Goal: Contribute content: Add original content to the website for others to see

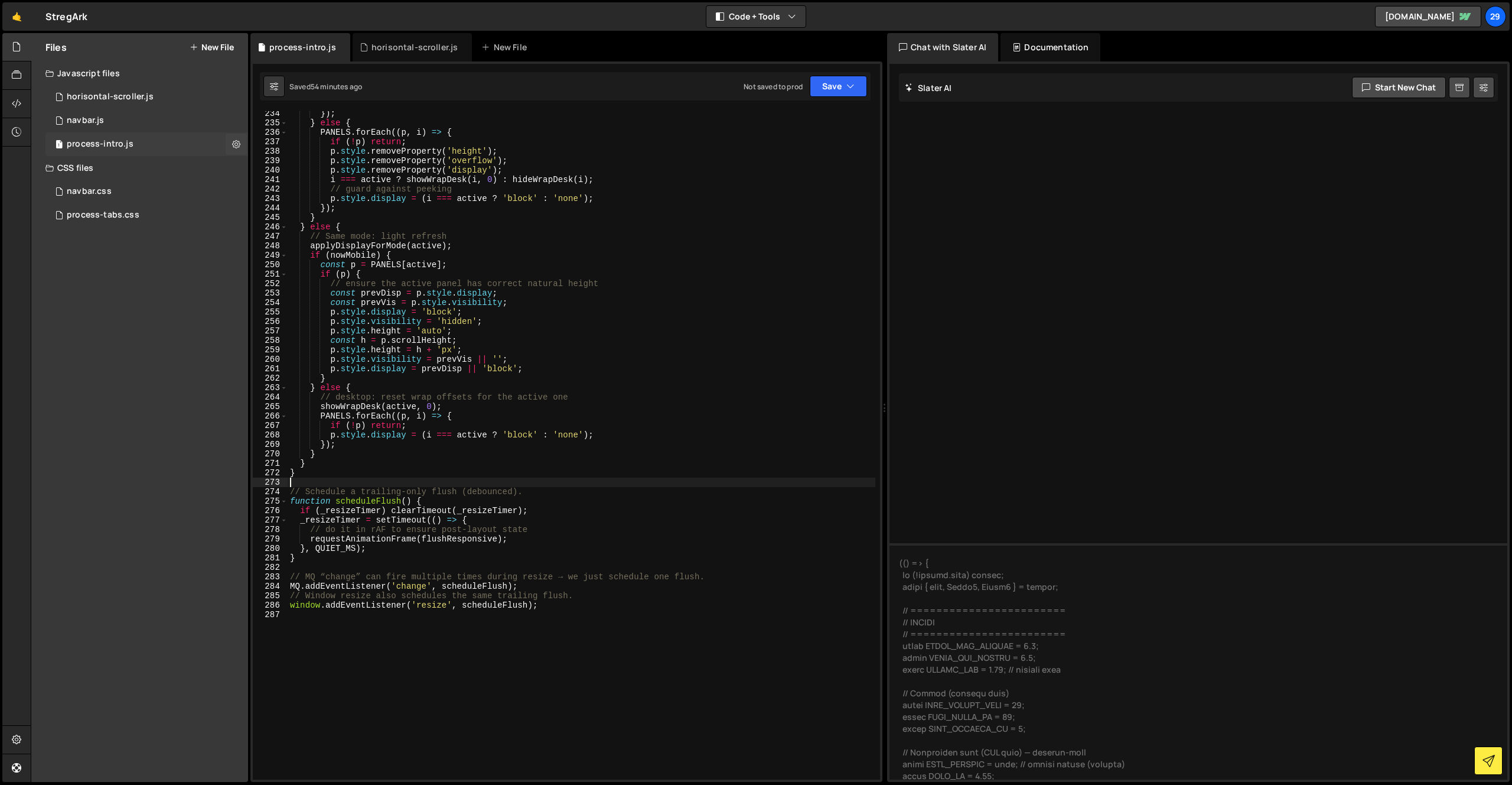
scroll to position [5829, 0]
click at [205, 44] on button "New File" at bounding box center [212, 48] width 44 height 10
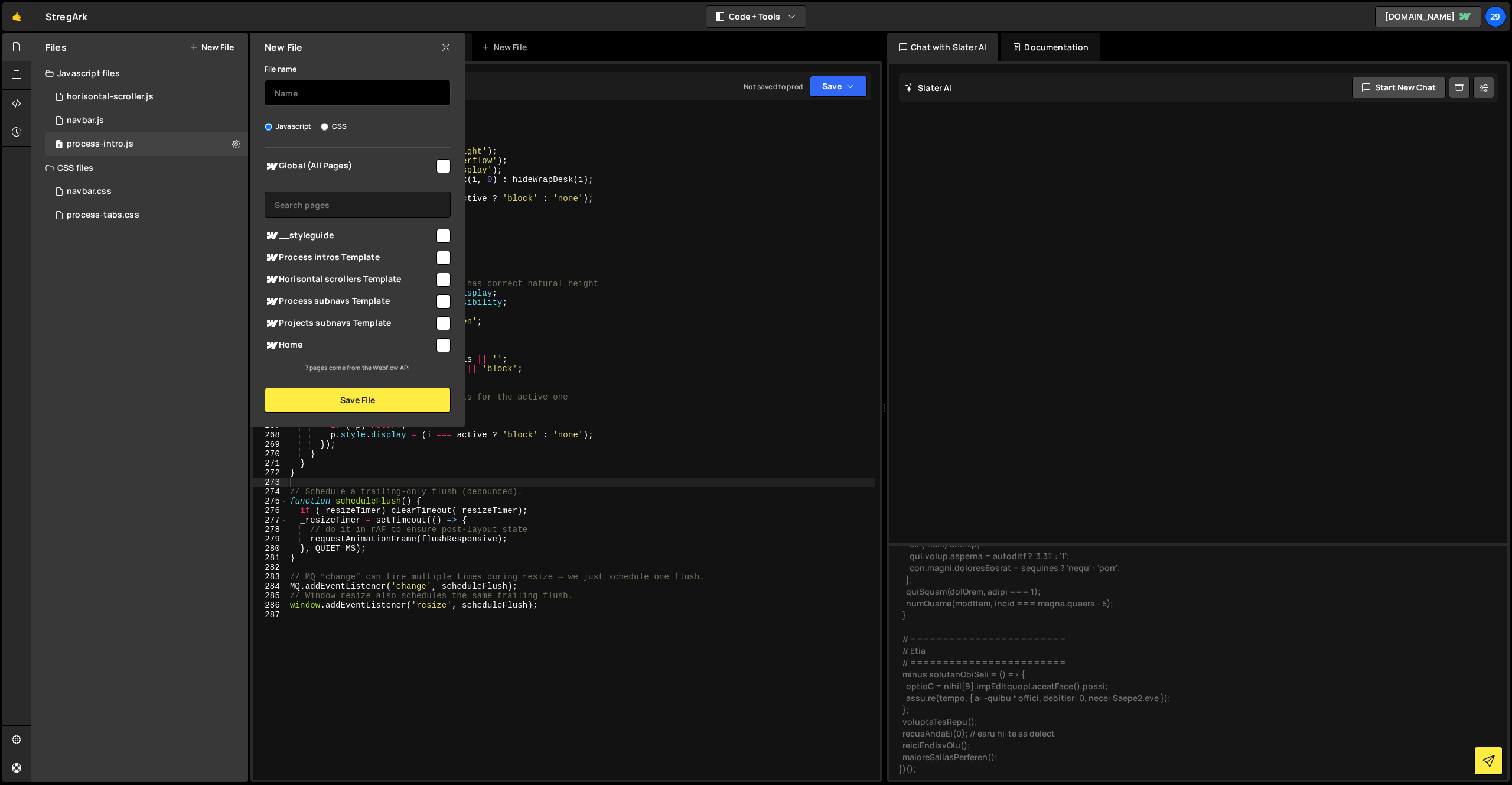
click at [326, 99] on input "text" at bounding box center [357, 93] width 186 height 26
type input "intro-animation"
click at [437, 167] on div at bounding box center [443, 165] width 16 height 16
click at [441, 169] on input "checkbox" at bounding box center [444, 166] width 14 height 14
checkbox input "true"
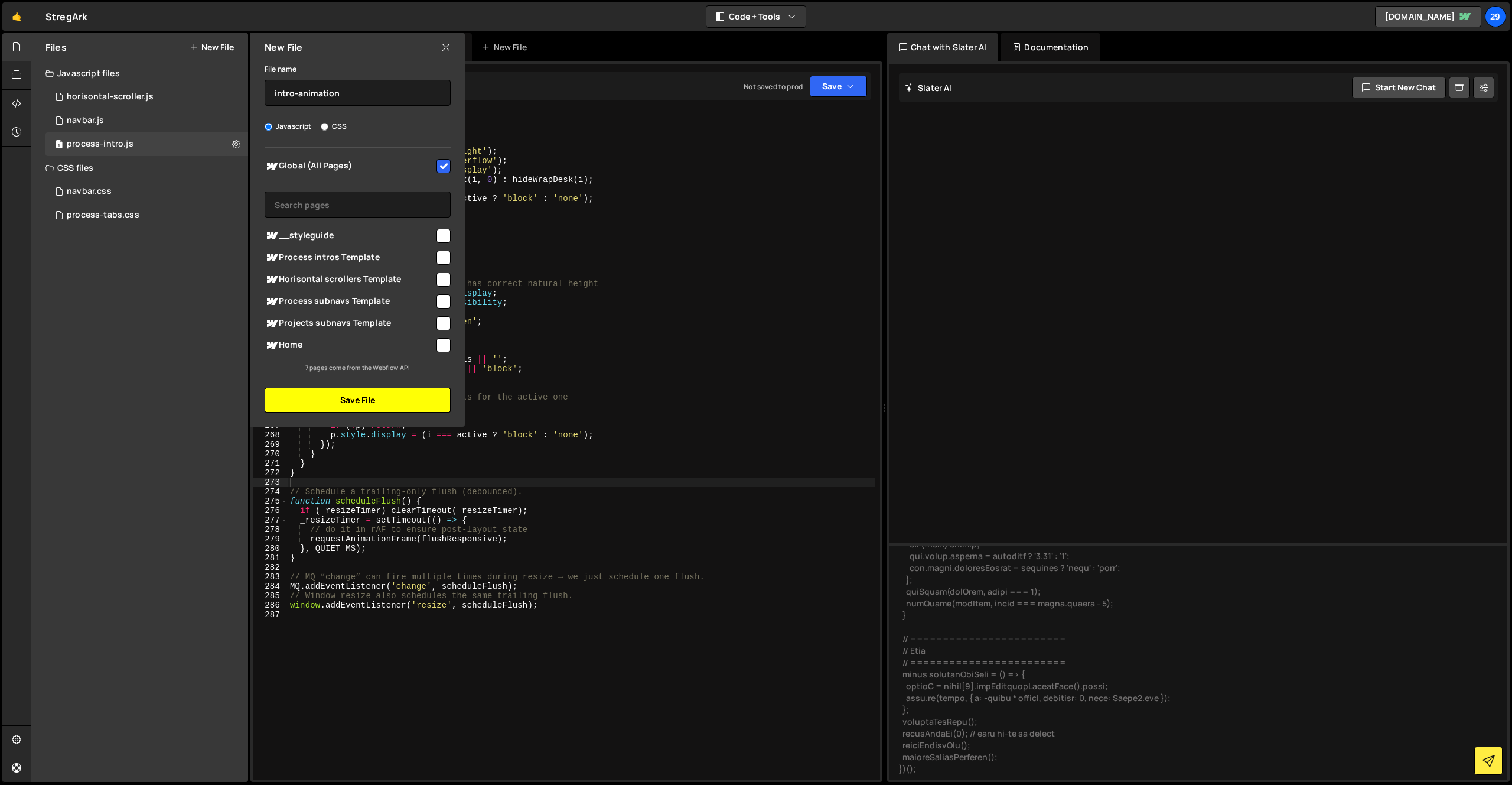
click at [349, 404] on button "Save File" at bounding box center [357, 401] width 186 height 25
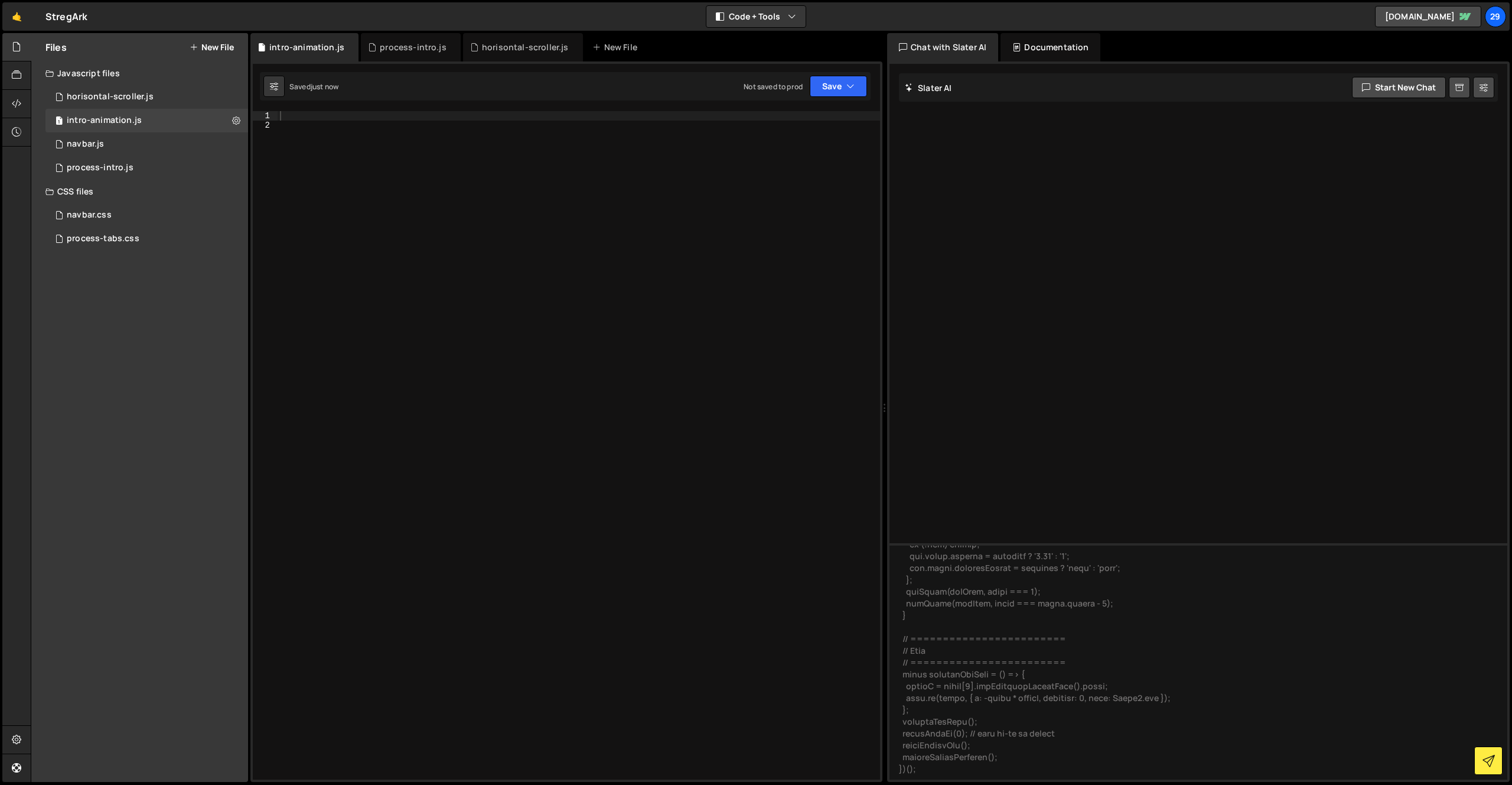
click at [419, 199] on div at bounding box center [579, 455] width 603 height 687
paste textarea "})();"
type textarea "})();"
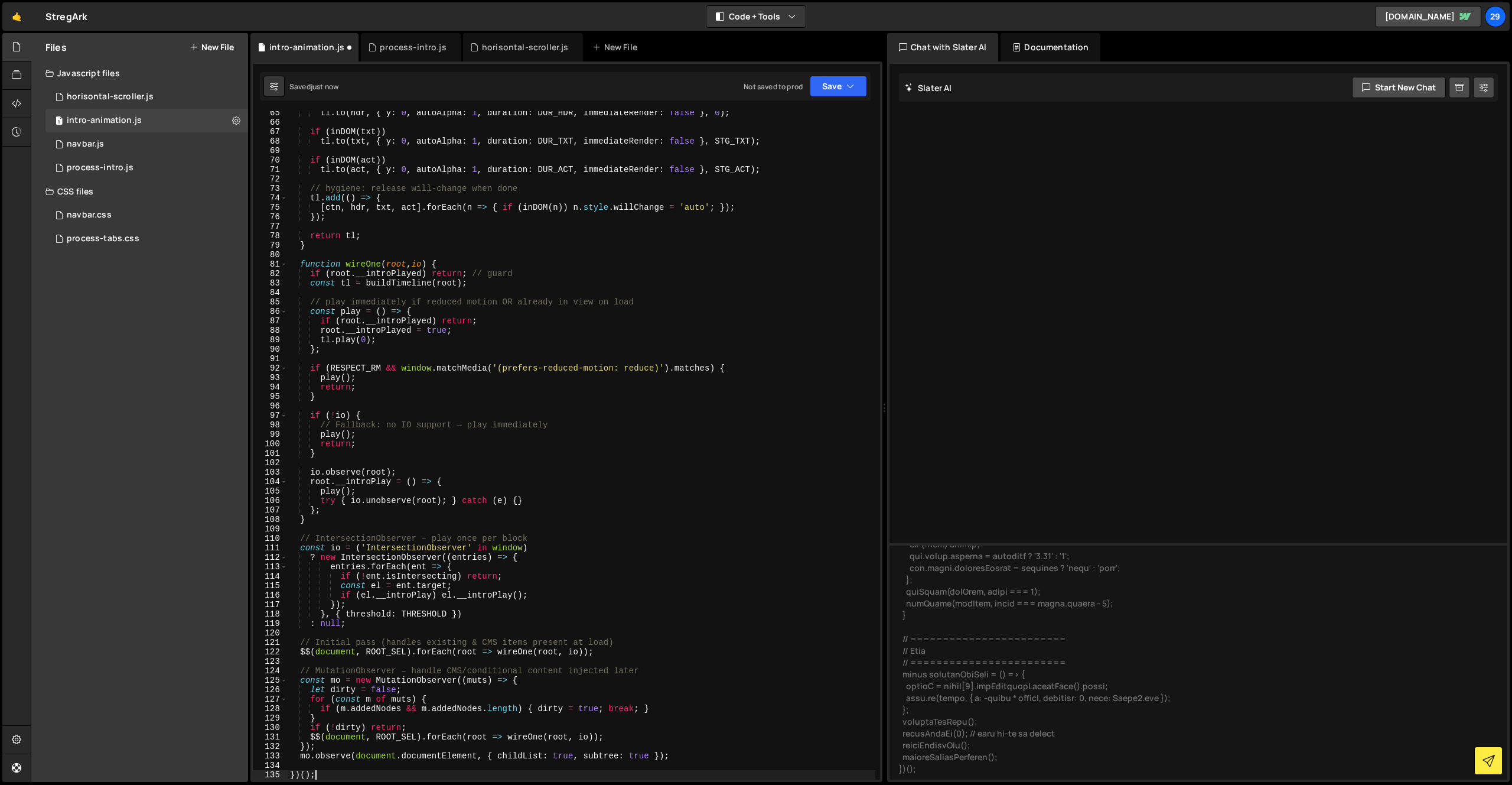
scroll to position [608, 0]
click at [235, 117] on icon at bounding box center [236, 120] width 8 height 11
click at [296, 142] on button "Edit File Settings" at bounding box center [308, 145] width 116 height 24
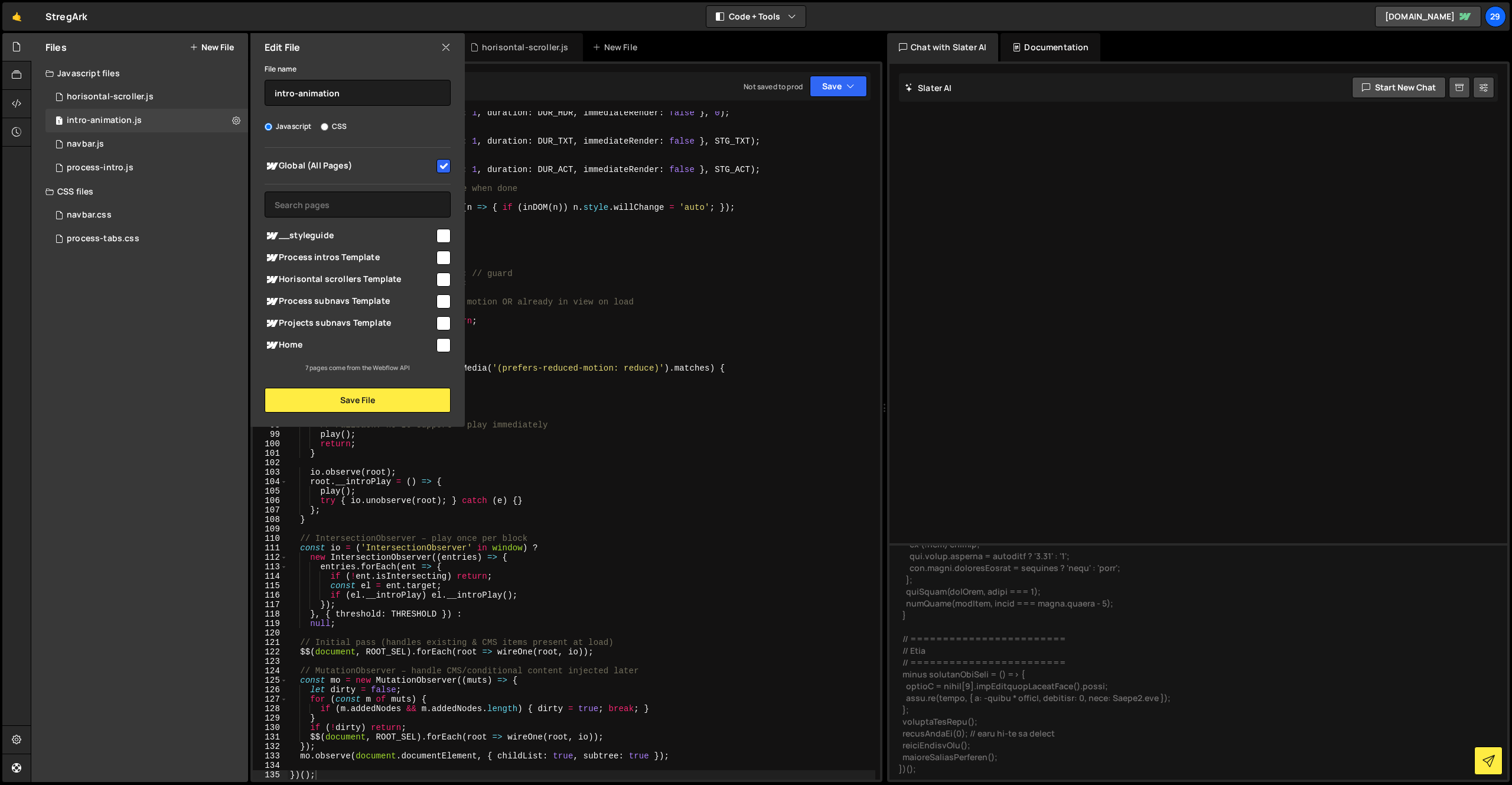
click at [444, 43] on icon at bounding box center [446, 48] width 10 height 13
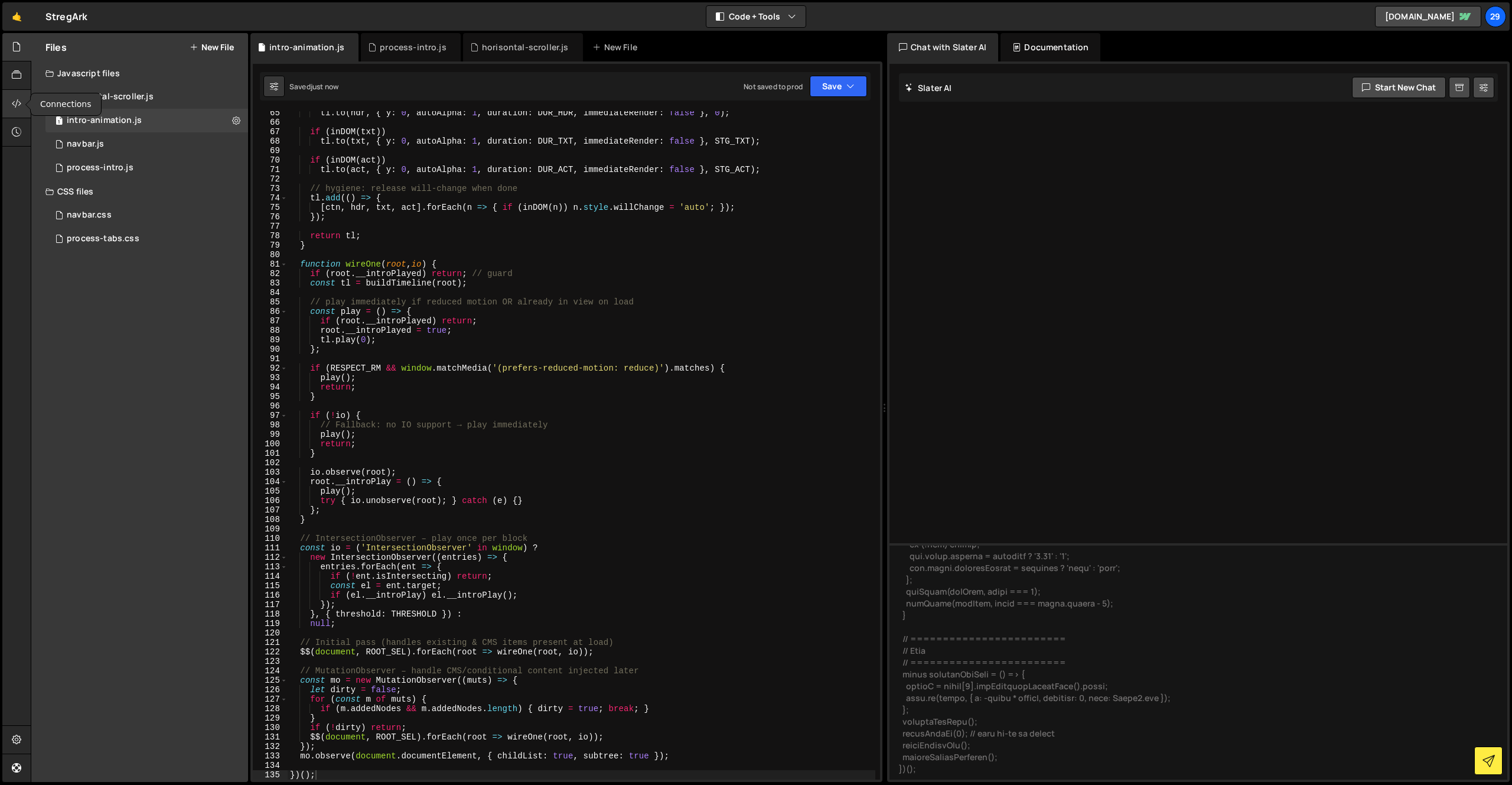
click at [18, 99] on icon at bounding box center [17, 104] width 10 height 13
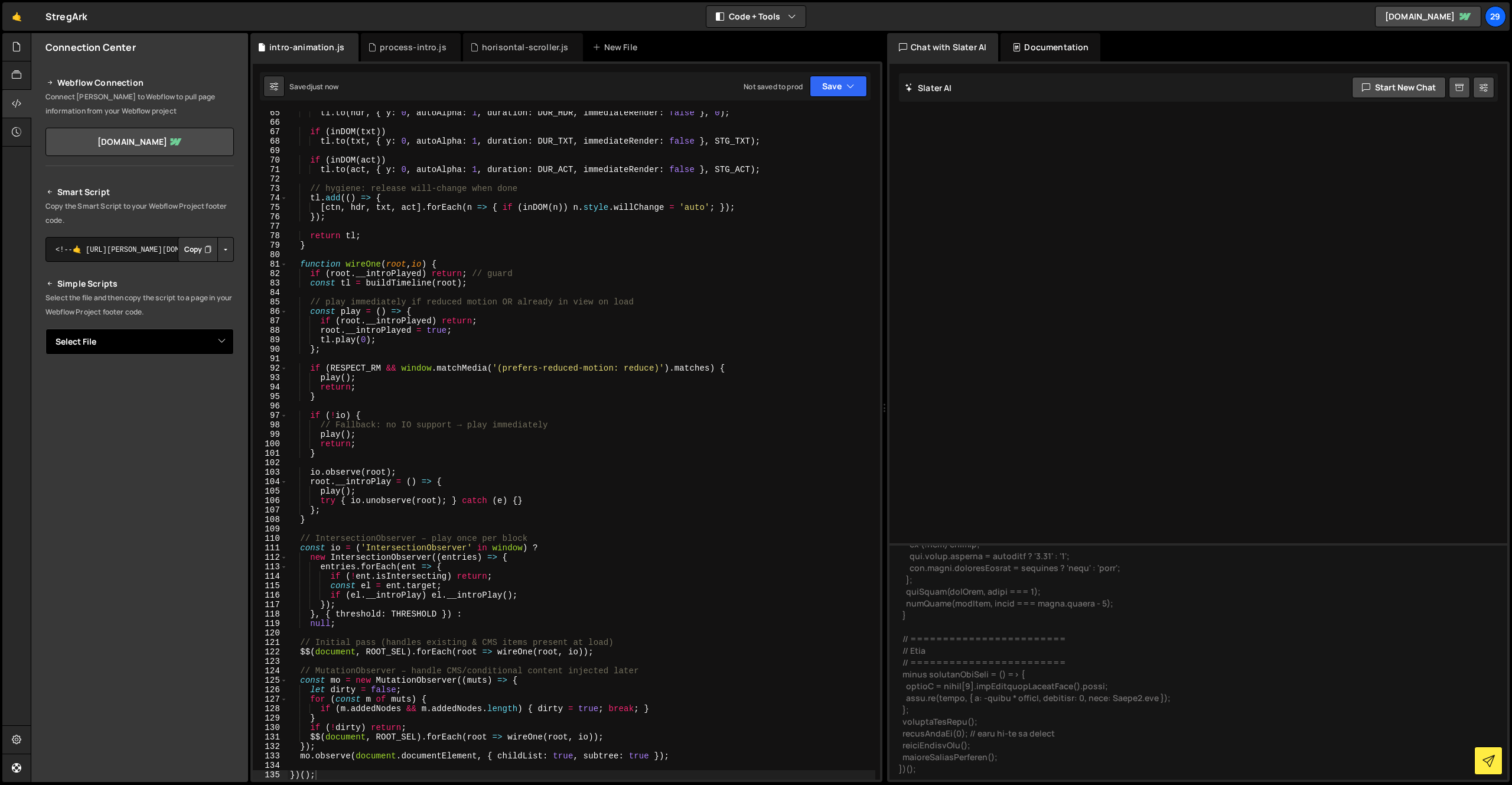
click at [143, 343] on select "Select File horisontal-scroller.js navbar.js process-intro.js navbar.css proces…" at bounding box center [139, 342] width 189 height 26
select select "48521"
click at [45, 329] on select "Select File horisontal-scroller.js navbar.js process-intro.js navbar.css proces…" at bounding box center [139, 342] width 189 height 26
click at [197, 380] on button "Copy" at bounding box center [198, 382] width 40 height 25
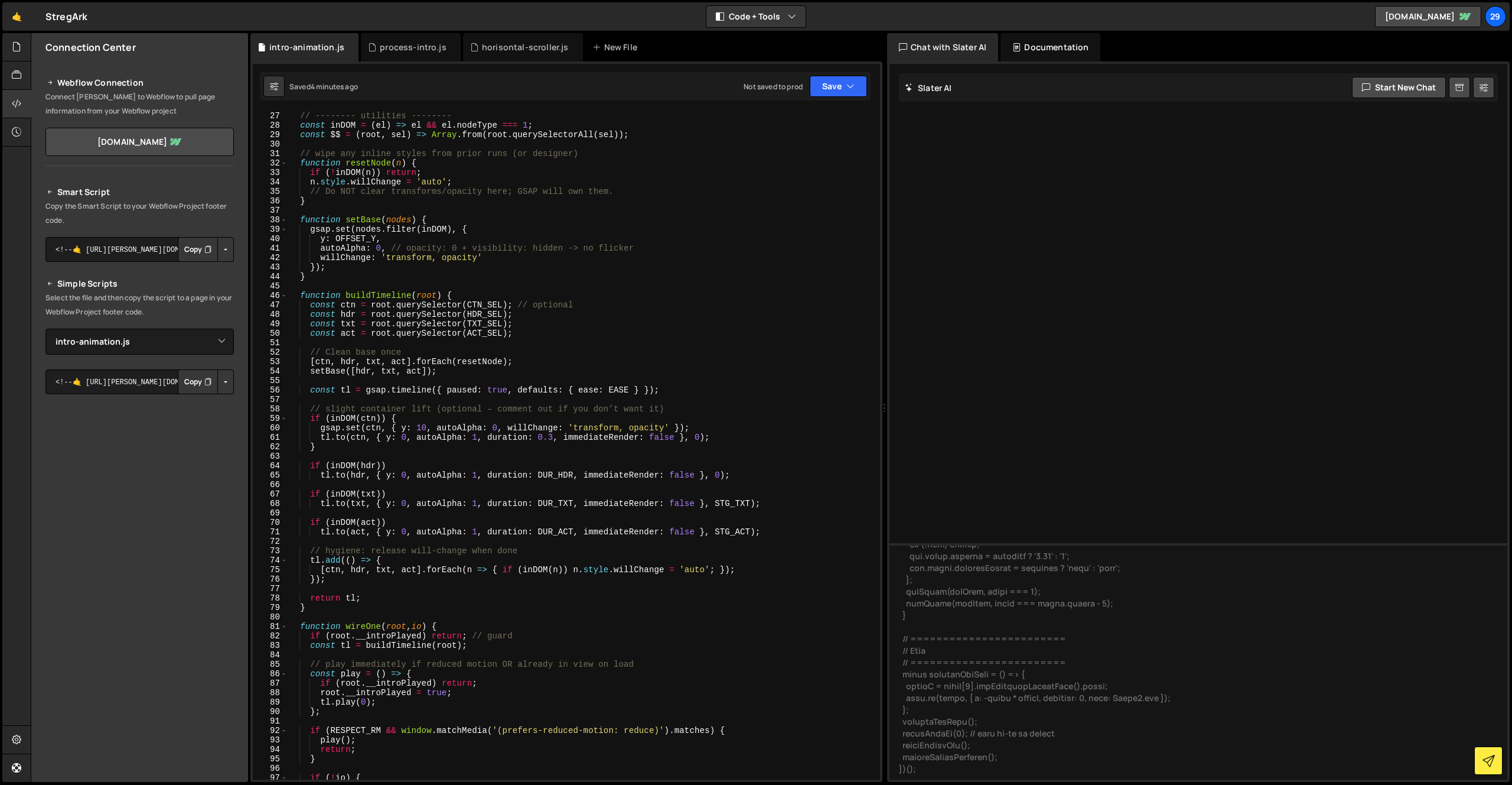
scroll to position [0, 0]
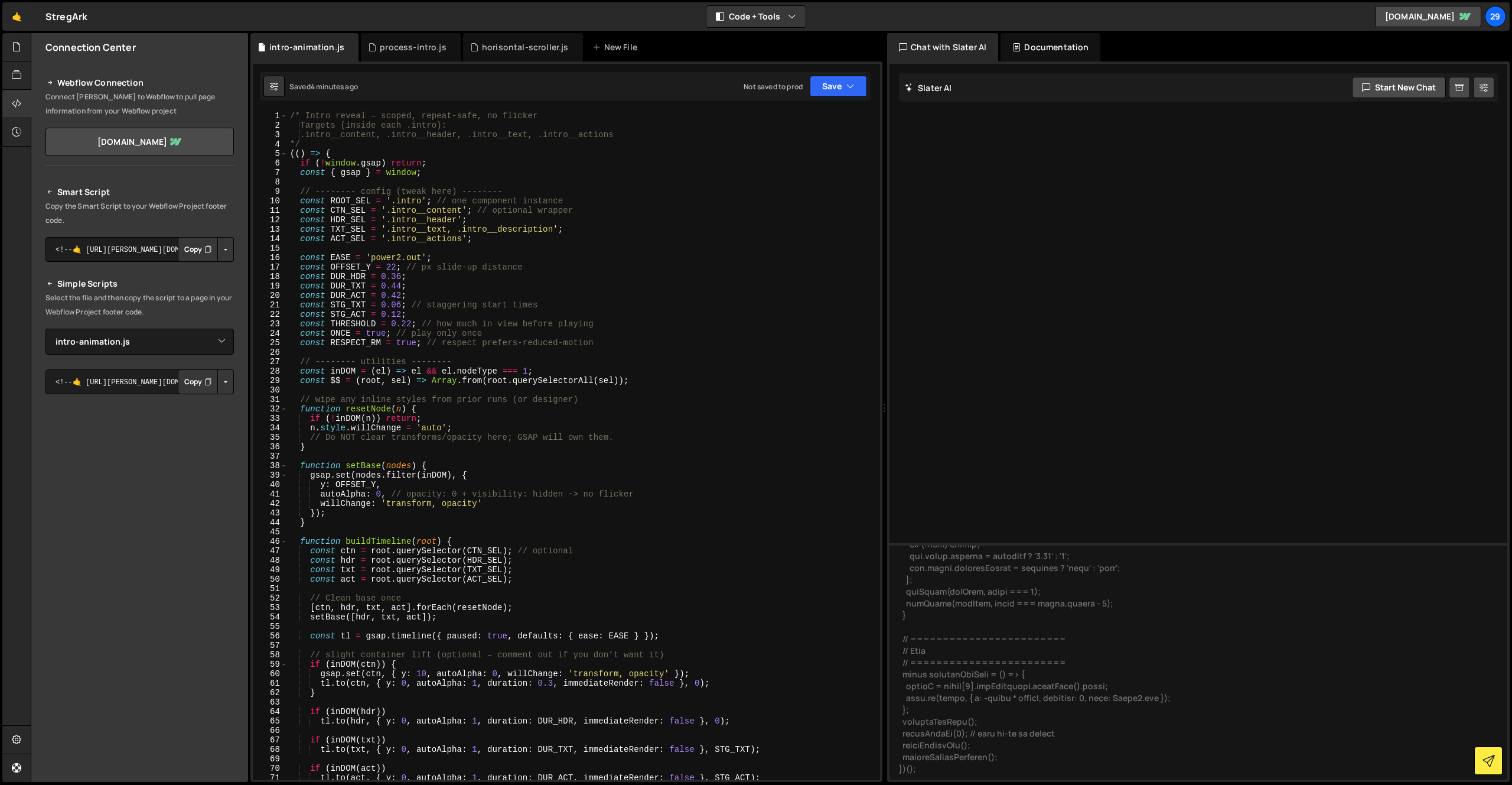
type textarea "const { gsap } = window;"
drag, startPoint x: 438, startPoint y: 173, endPoint x: 476, endPoint y: 161, distance: 39.8
click at [443, 171] on div "/* Intro reveal – scoped, repeat-safe, no flicker Targets (inside each .intro):…" at bounding box center [582, 455] width 588 height 687
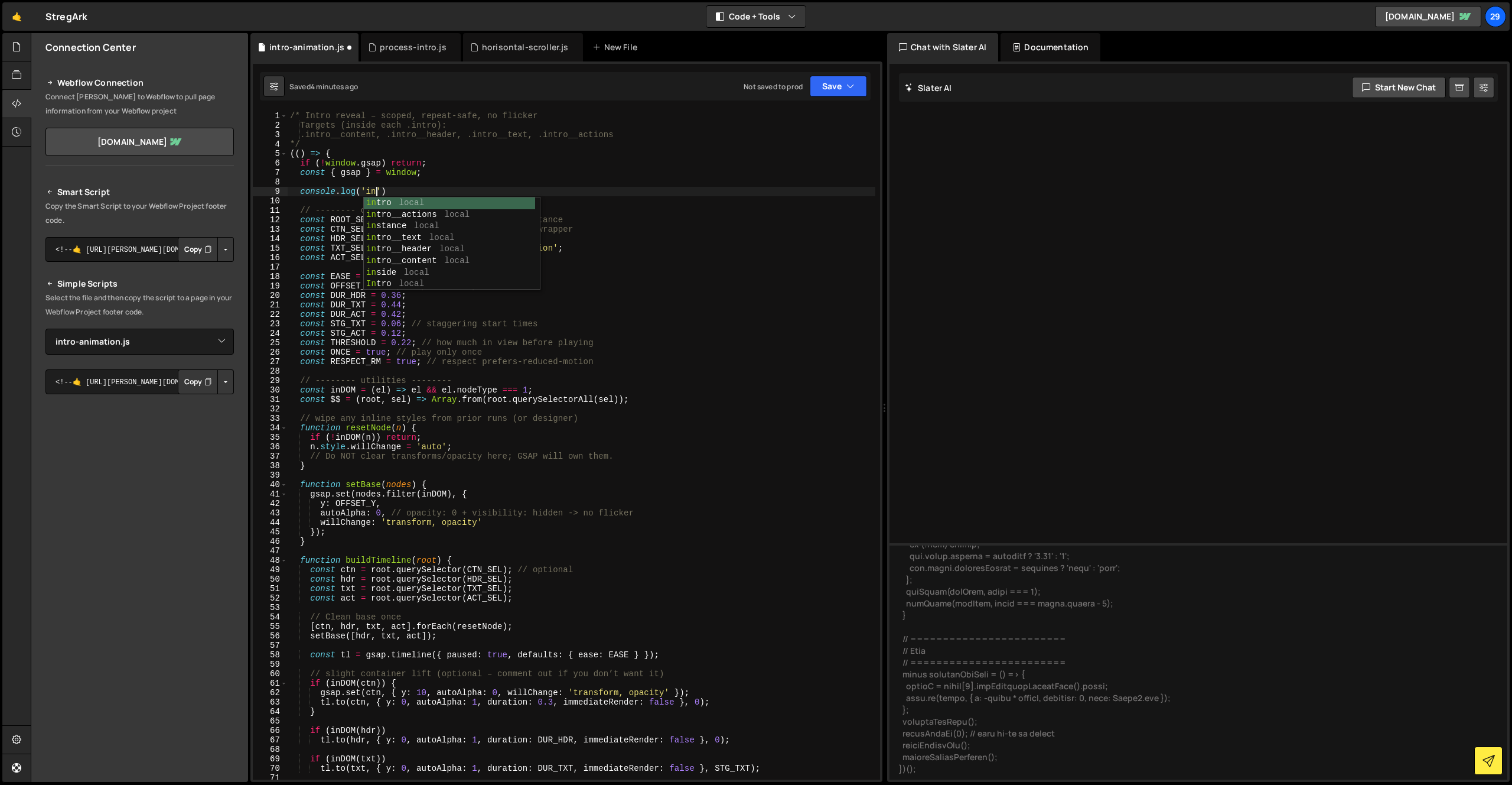
scroll to position [0, 7]
type textarea "console.log('intro');"
click at [437, 192] on div "/* Intro reveal – scoped, repeat-safe, no flicker Targets (inside each .intro):…" at bounding box center [582, 455] width 588 height 687
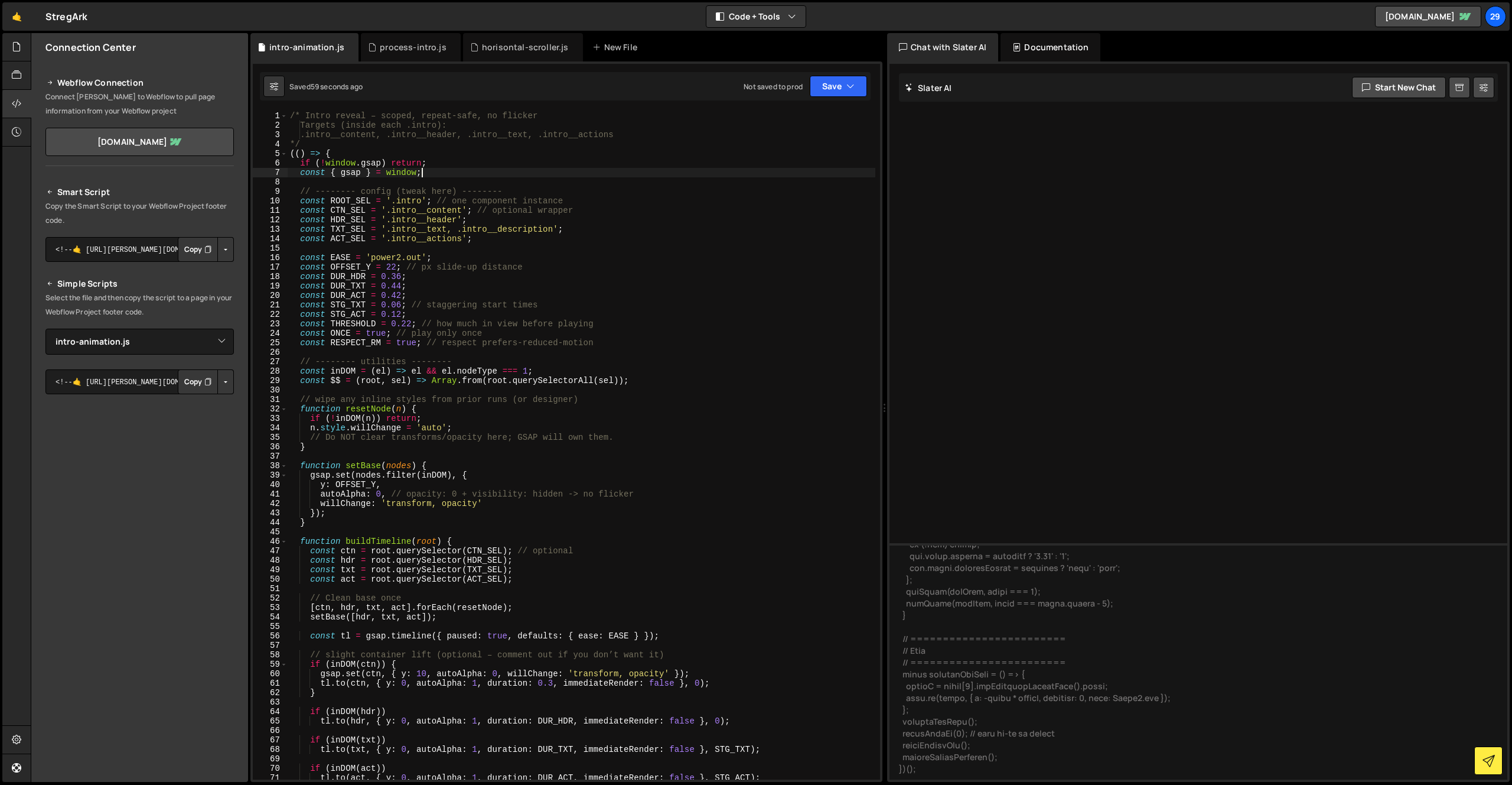
drag, startPoint x: 467, startPoint y: 279, endPoint x: 473, endPoint y: 289, distance: 11.7
click at [467, 280] on div "/* Intro reveal – scoped, repeat-safe, no flicker Targets (inside each .intro):…" at bounding box center [582, 455] width 588 height 687
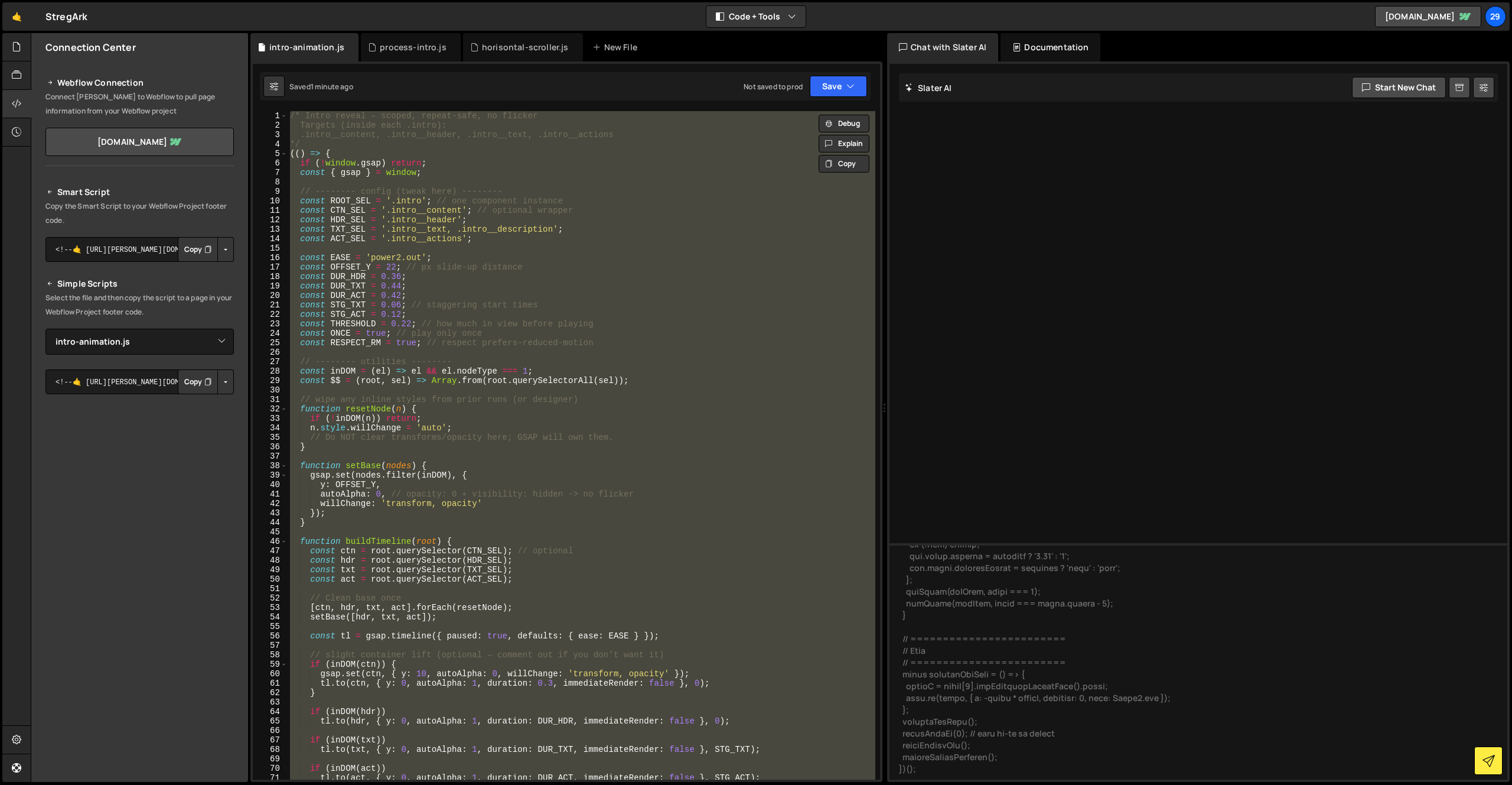
paste textarea
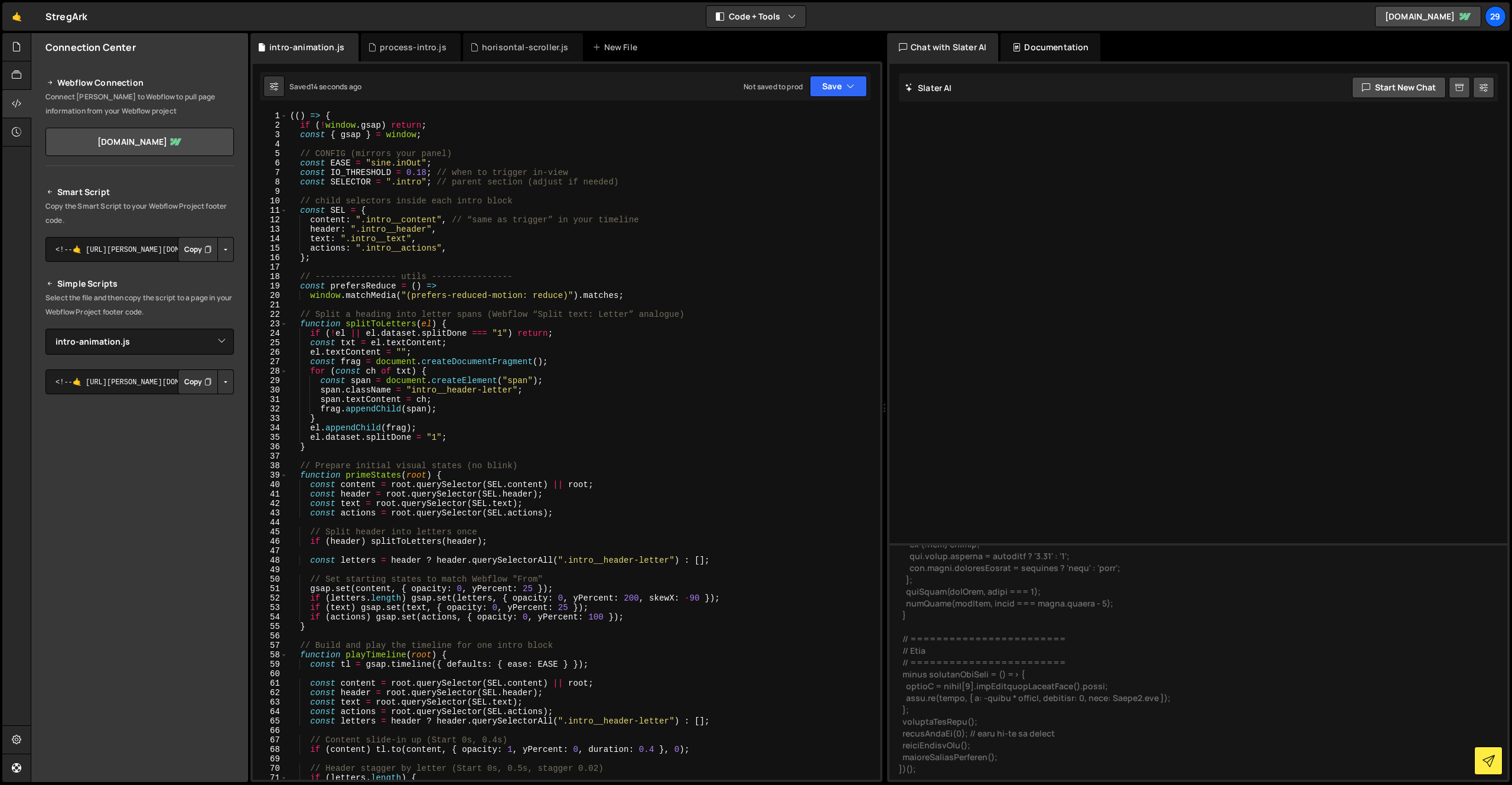
click at [441, 136] on div "(( ) => { if ( ! window . gsap ) return ; const { gsap } = window ; // CONFIG (…" at bounding box center [582, 455] width 588 height 687
type textarea "const { gsap } = window;"
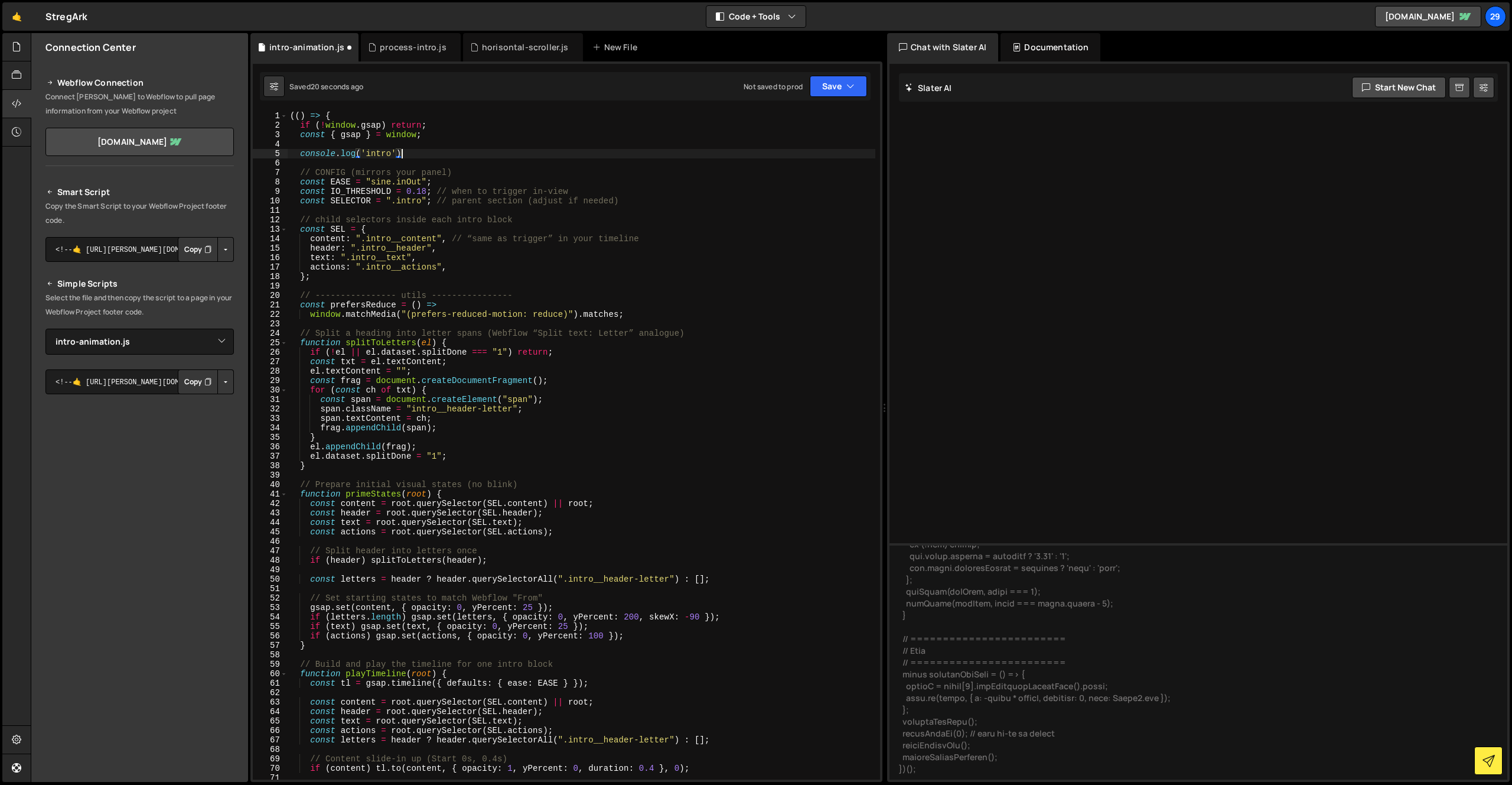
scroll to position [0, 8]
click at [647, 422] on div "(( ) => { if ( ! window . gsap ) return ; const { gsap } = window ; console . l…" at bounding box center [582, 455] width 588 height 687
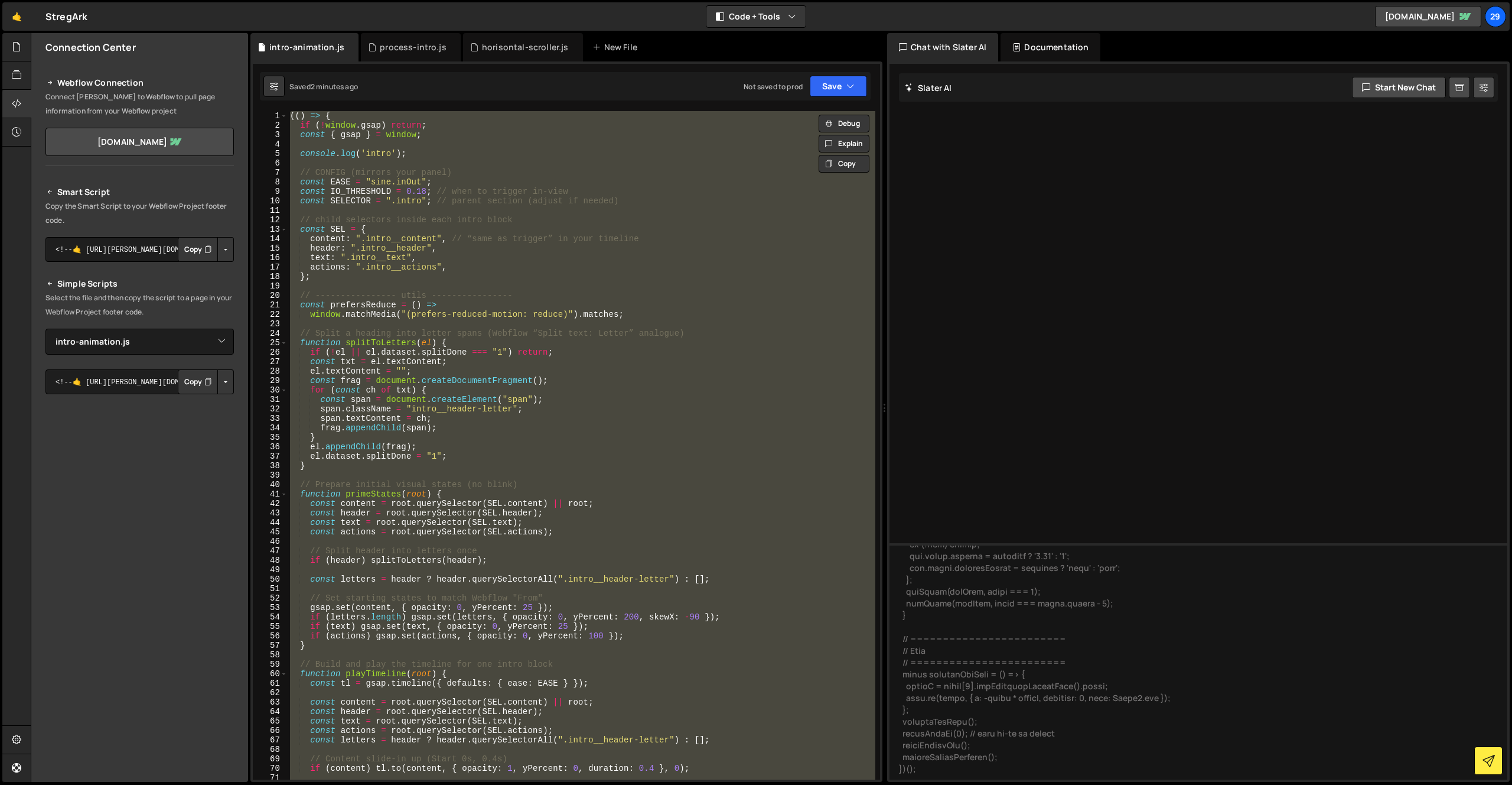
scroll to position [0, 1]
paste textarea
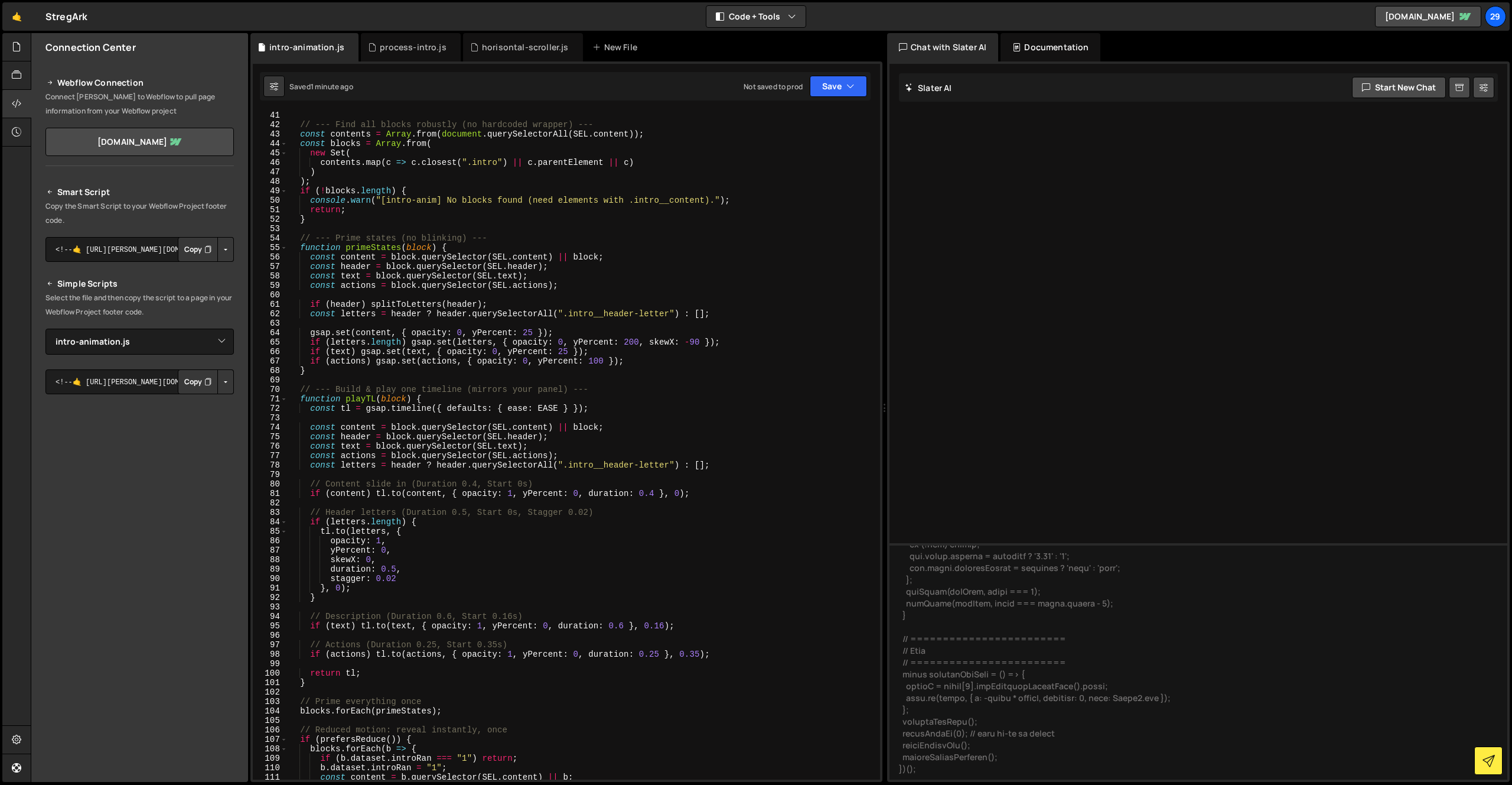
scroll to position [0, 0]
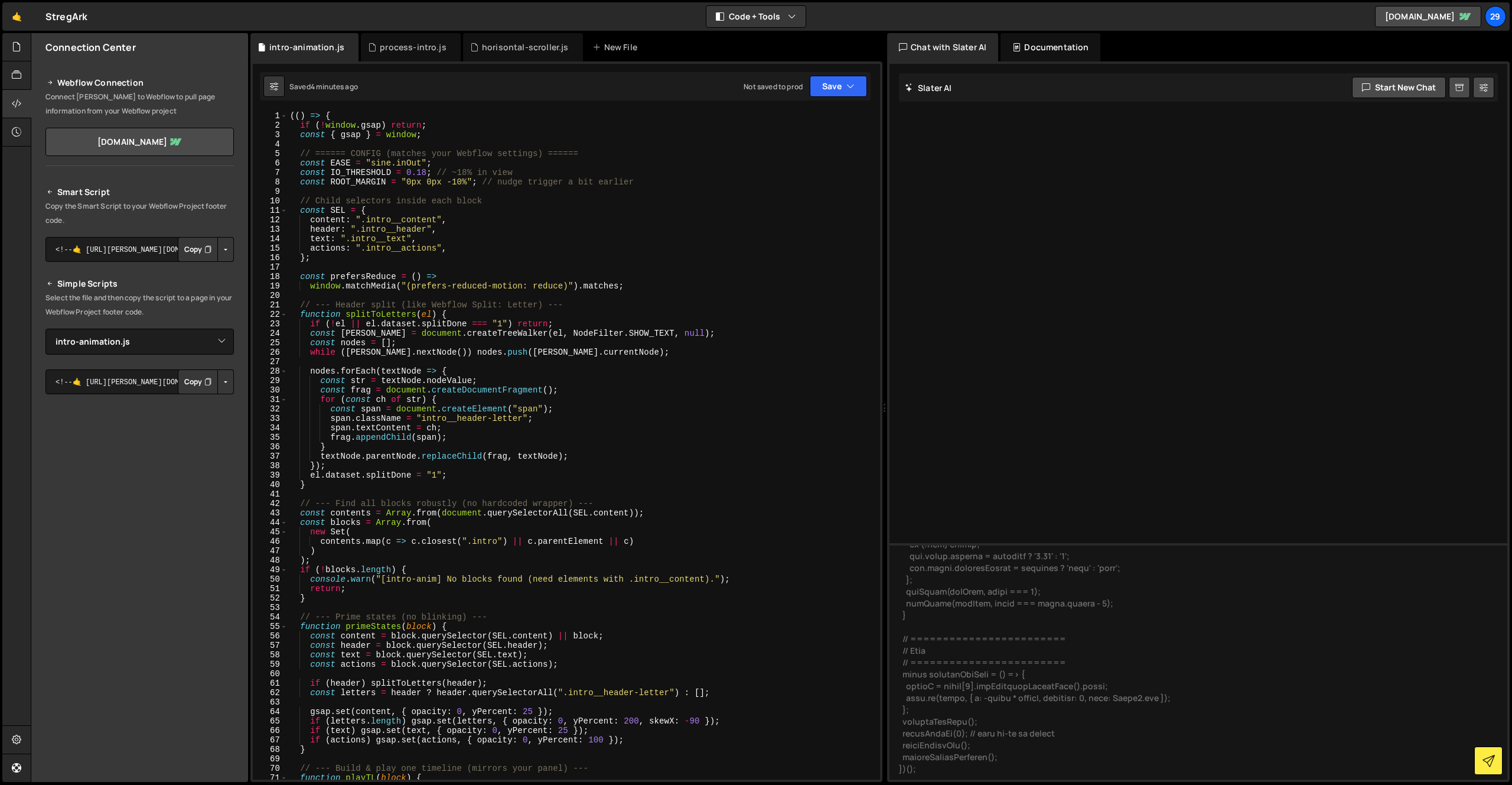
click at [624, 308] on div "(( ) => { if ( ! window . gsap ) return ; const { gsap } = window ; // ====== C…" at bounding box center [582, 455] width 588 height 687
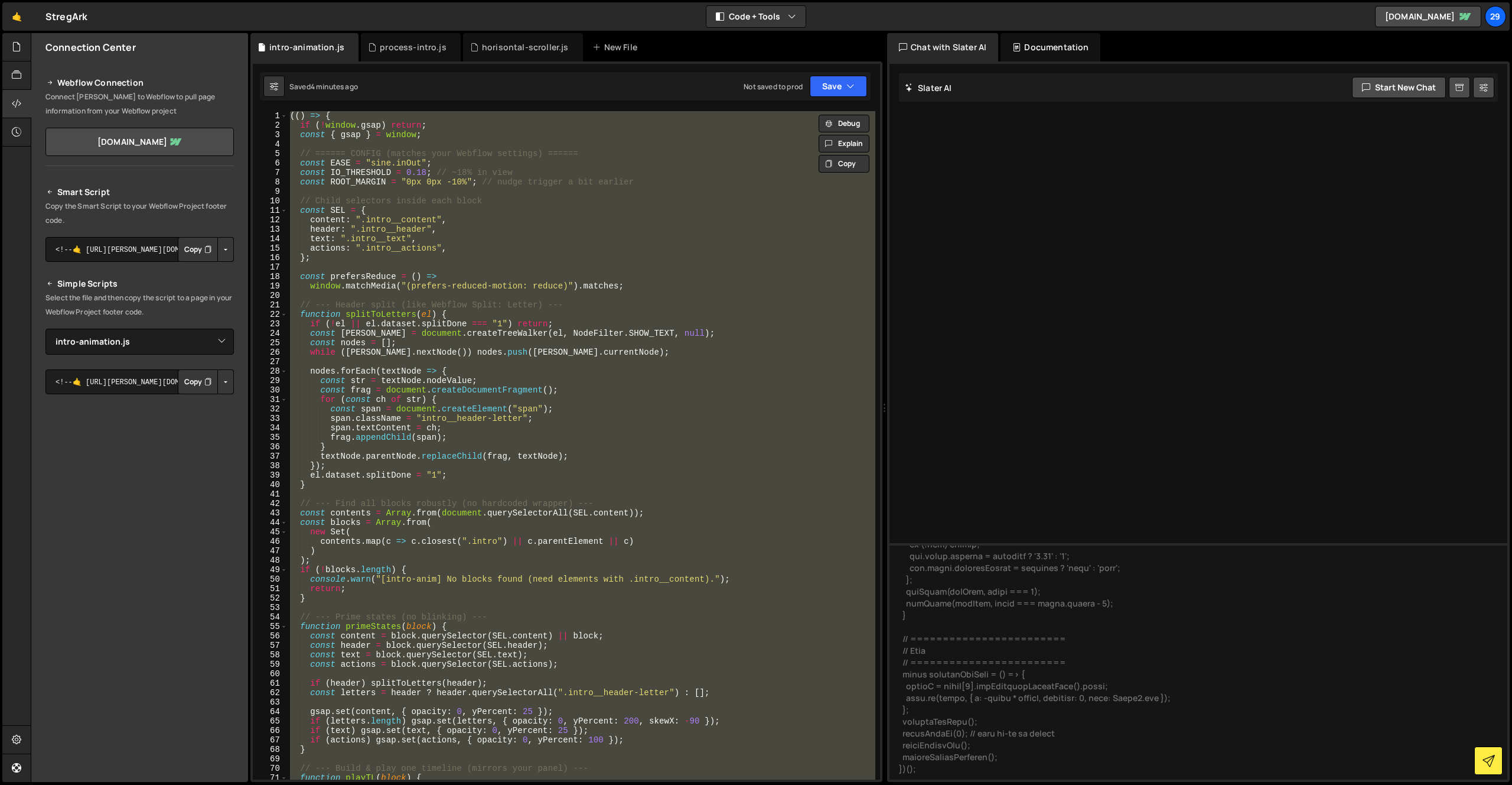
paste textarea
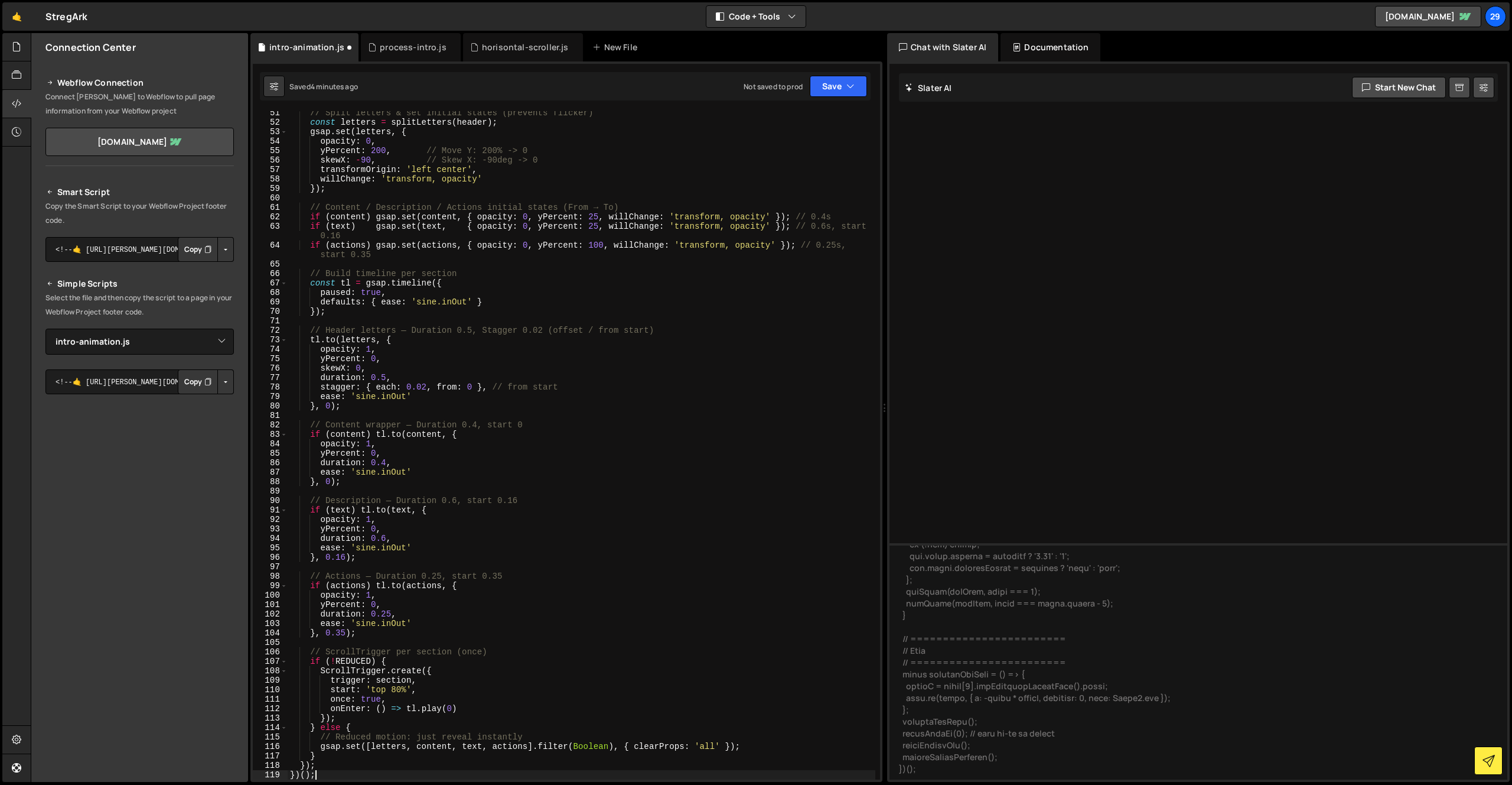
scroll to position [476, 0]
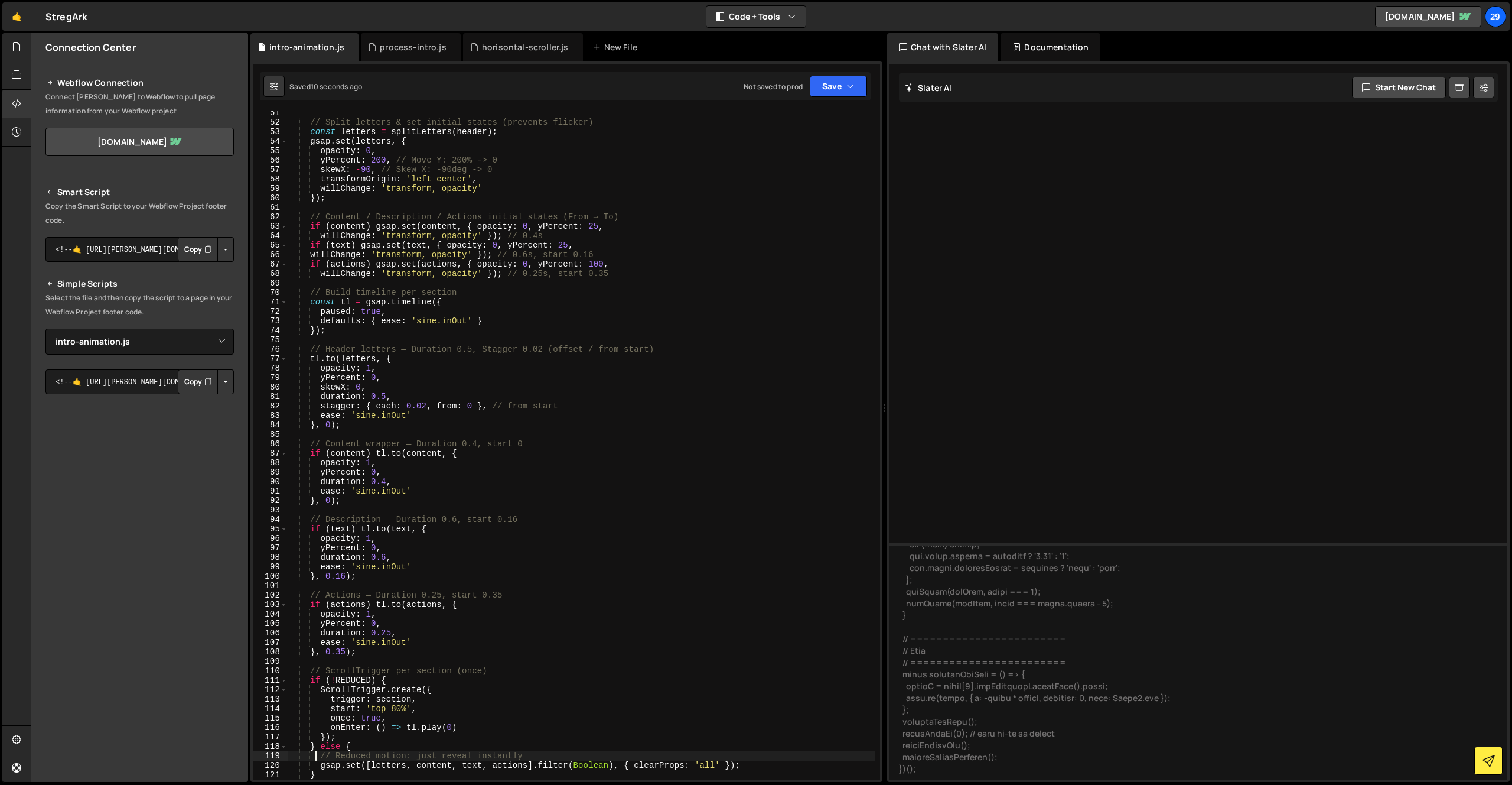
click at [537, 499] on div "// Split letters & set initial states (prevents flicker) const letters = splitL…" at bounding box center [582, 452] width 588 height 687
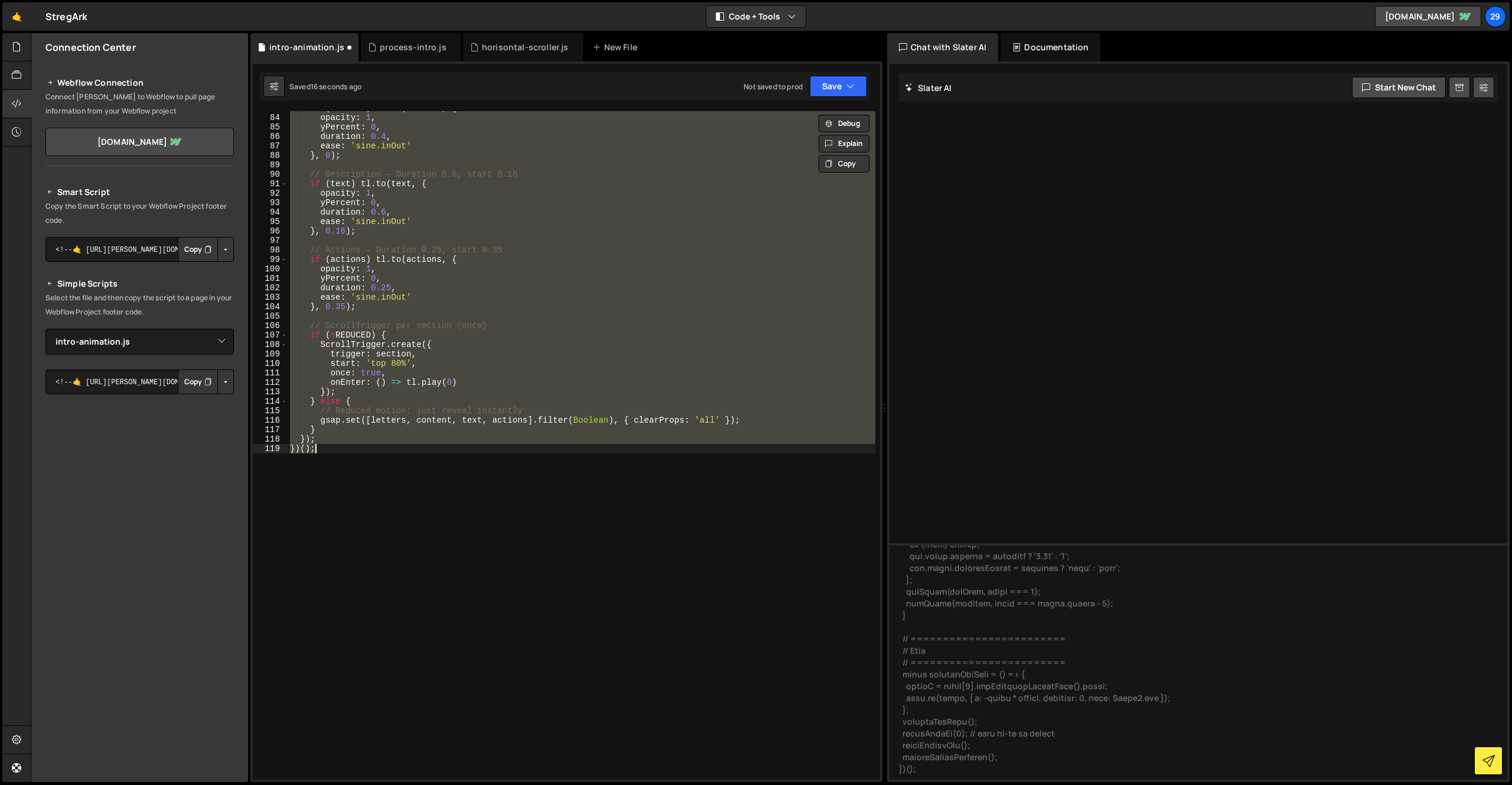
scroll to position [783, 0]
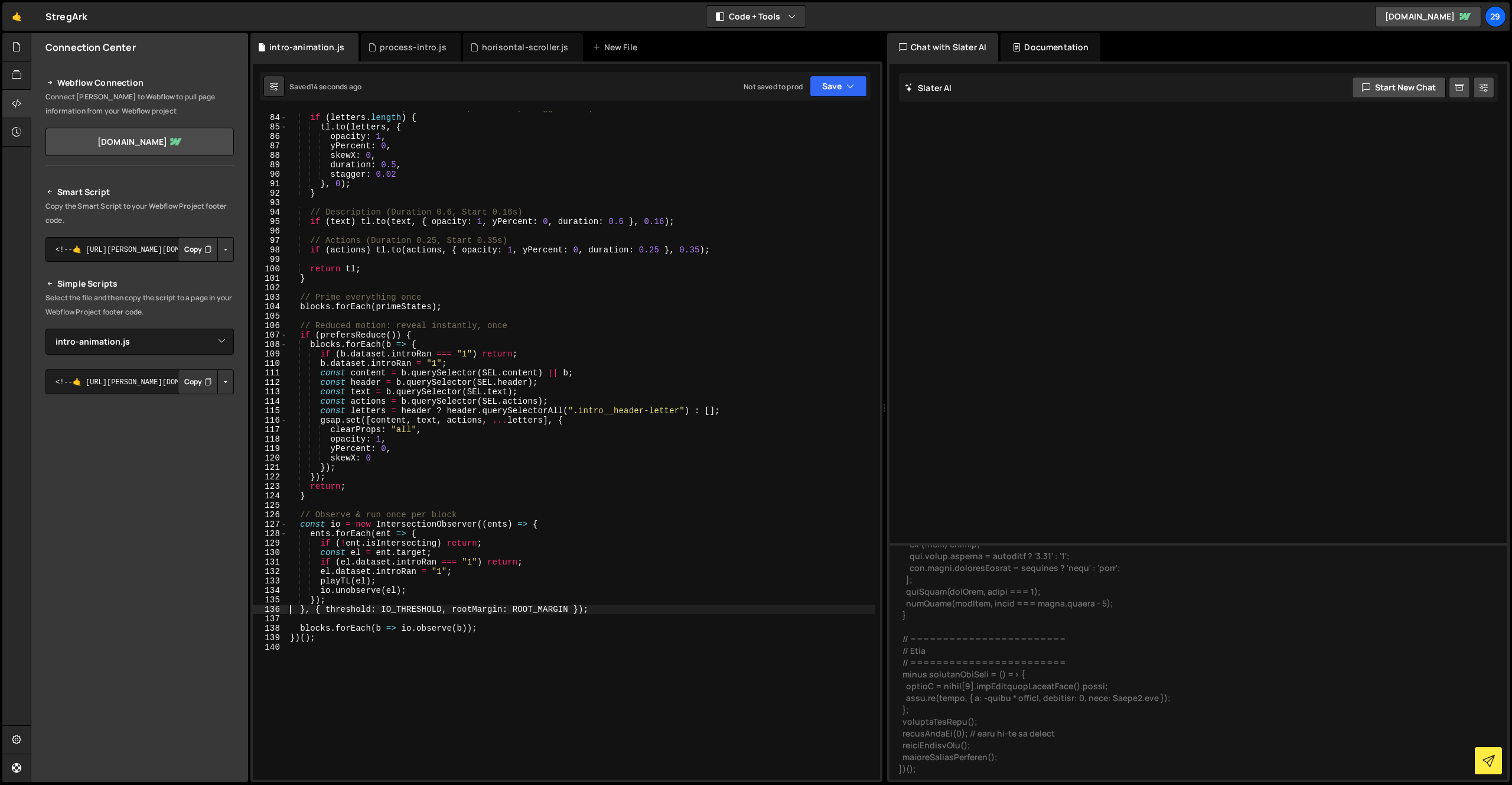
click at [493, 377] on div "// Header letters (Duration 0.5, Start 0s, Stagger 0.02) if ( letters . length …" at bounding box center [582, 447] width 588 height 687
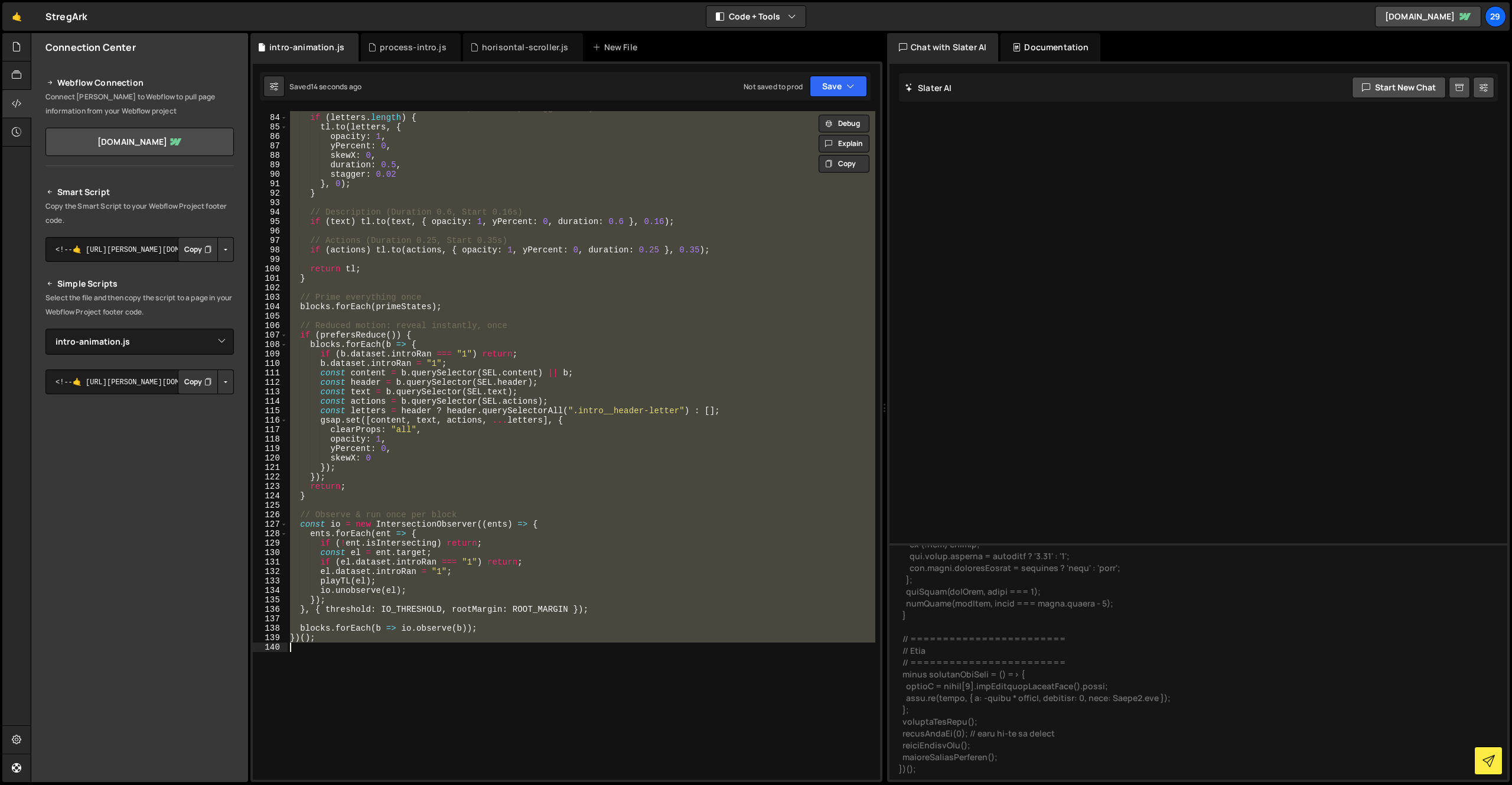
paste textarea
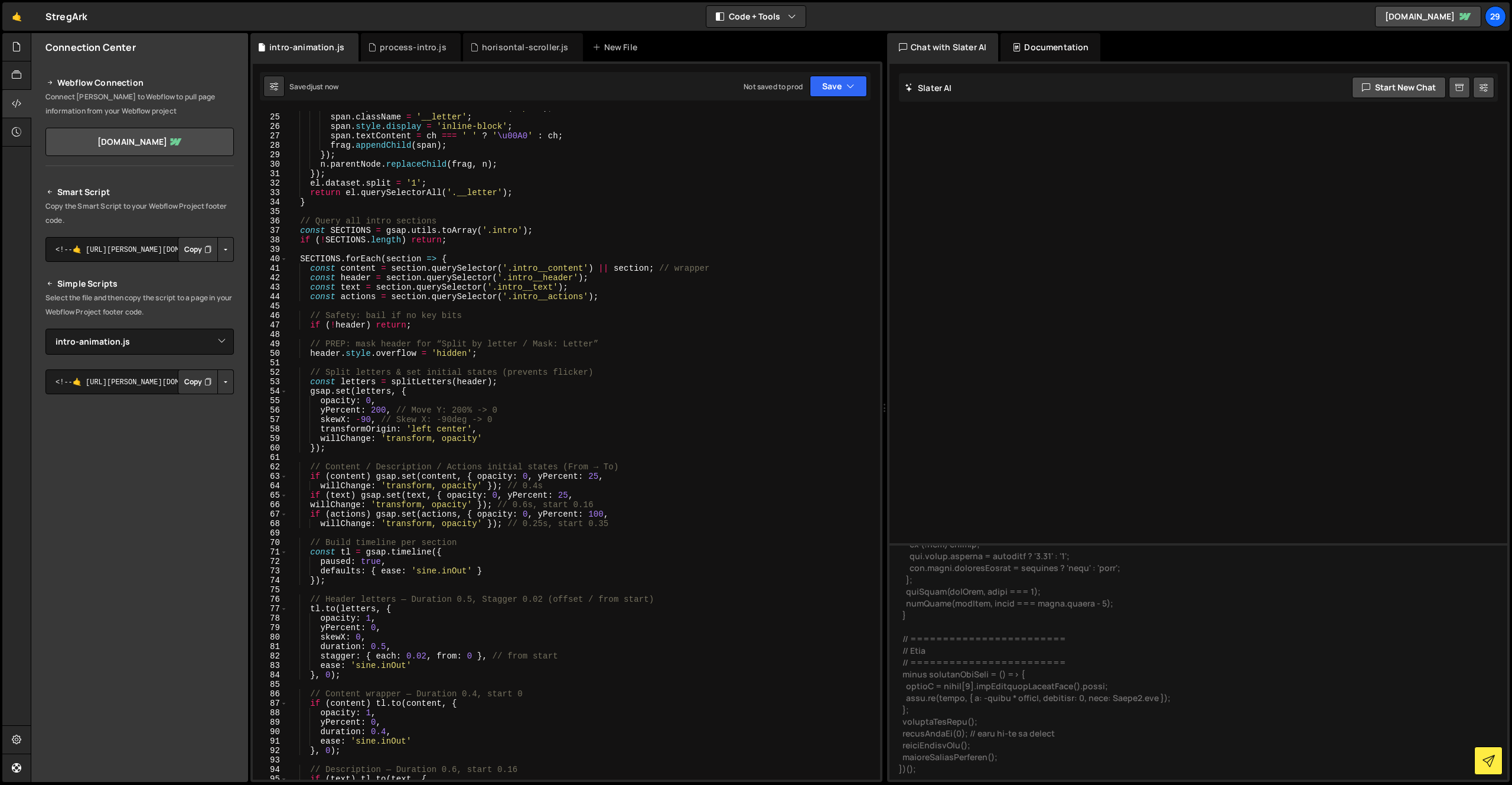
scroll to position [0, 0]
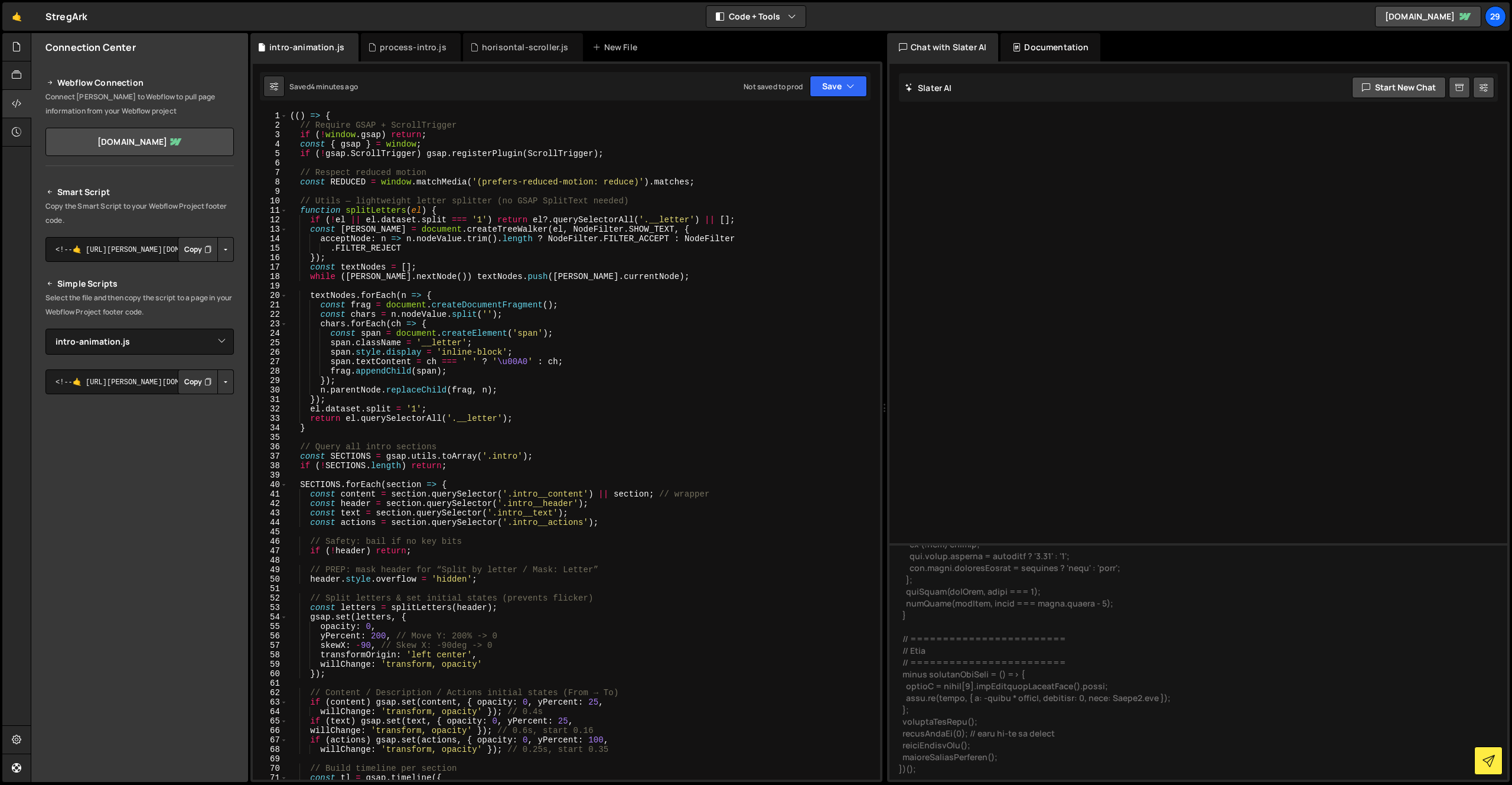
click at [542, 321] on div "(( ) => { // Require GSAP + ScrollTrigger if ( ! window . gsap ) return ; const…" at bounding box center [582, 455] width 588 height 687
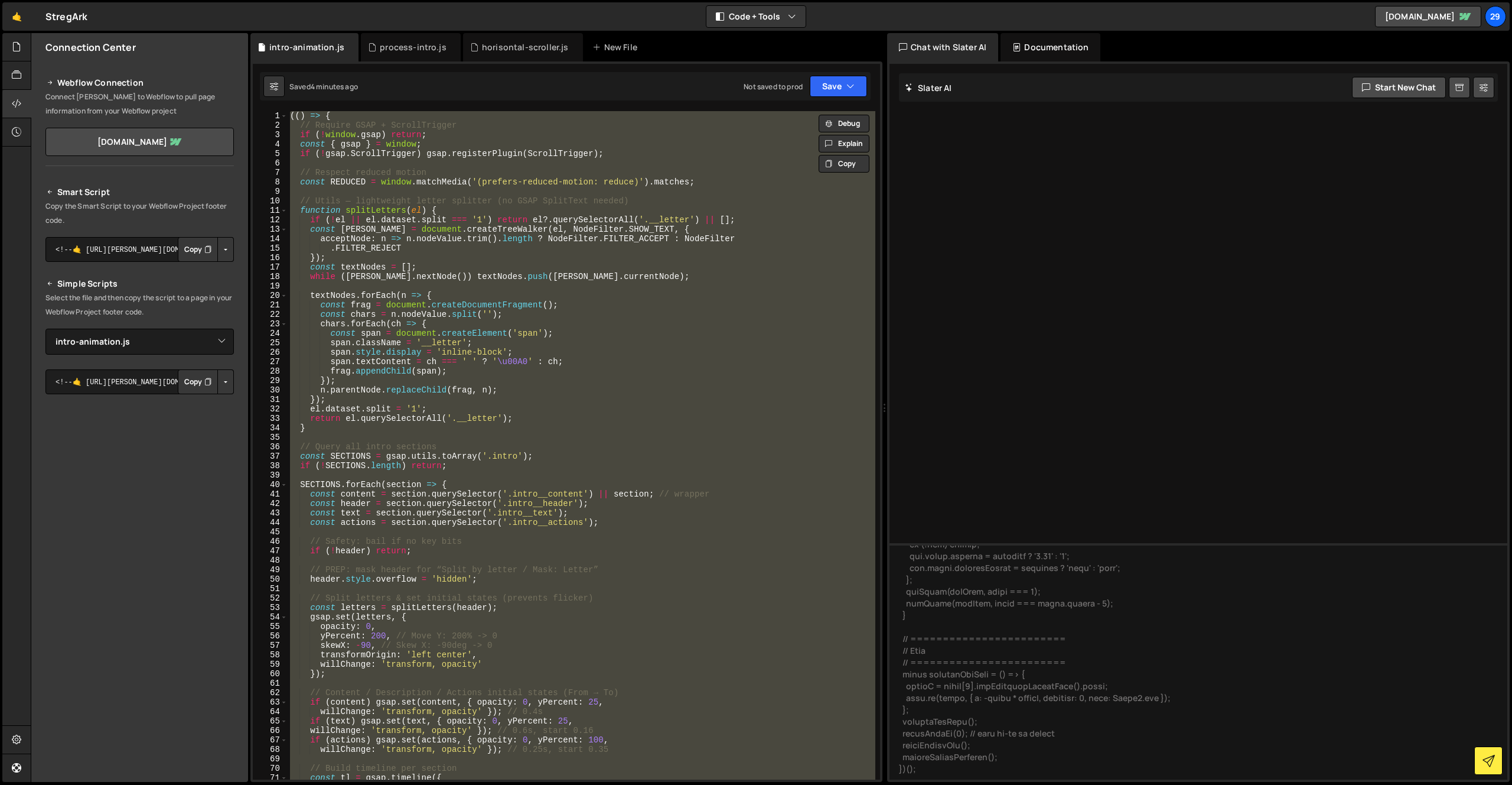
paste textarea
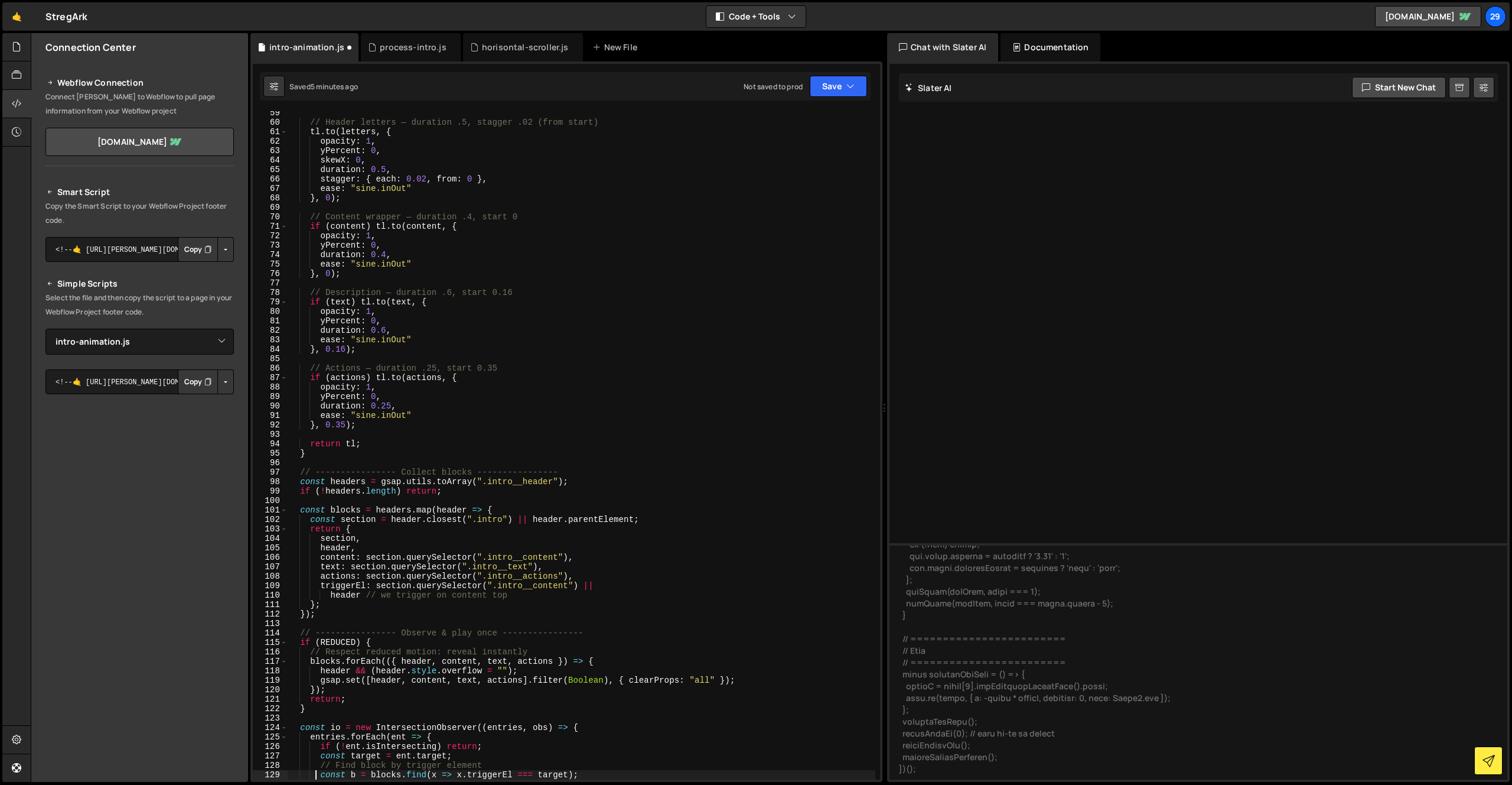
scroll to position [552, 0]
click at [649, 372] on div "// Header letters — duration .5, stagger .02 (from start) tl . to ( letters , {…" at bounding box center [582, 452] width 588 height 687
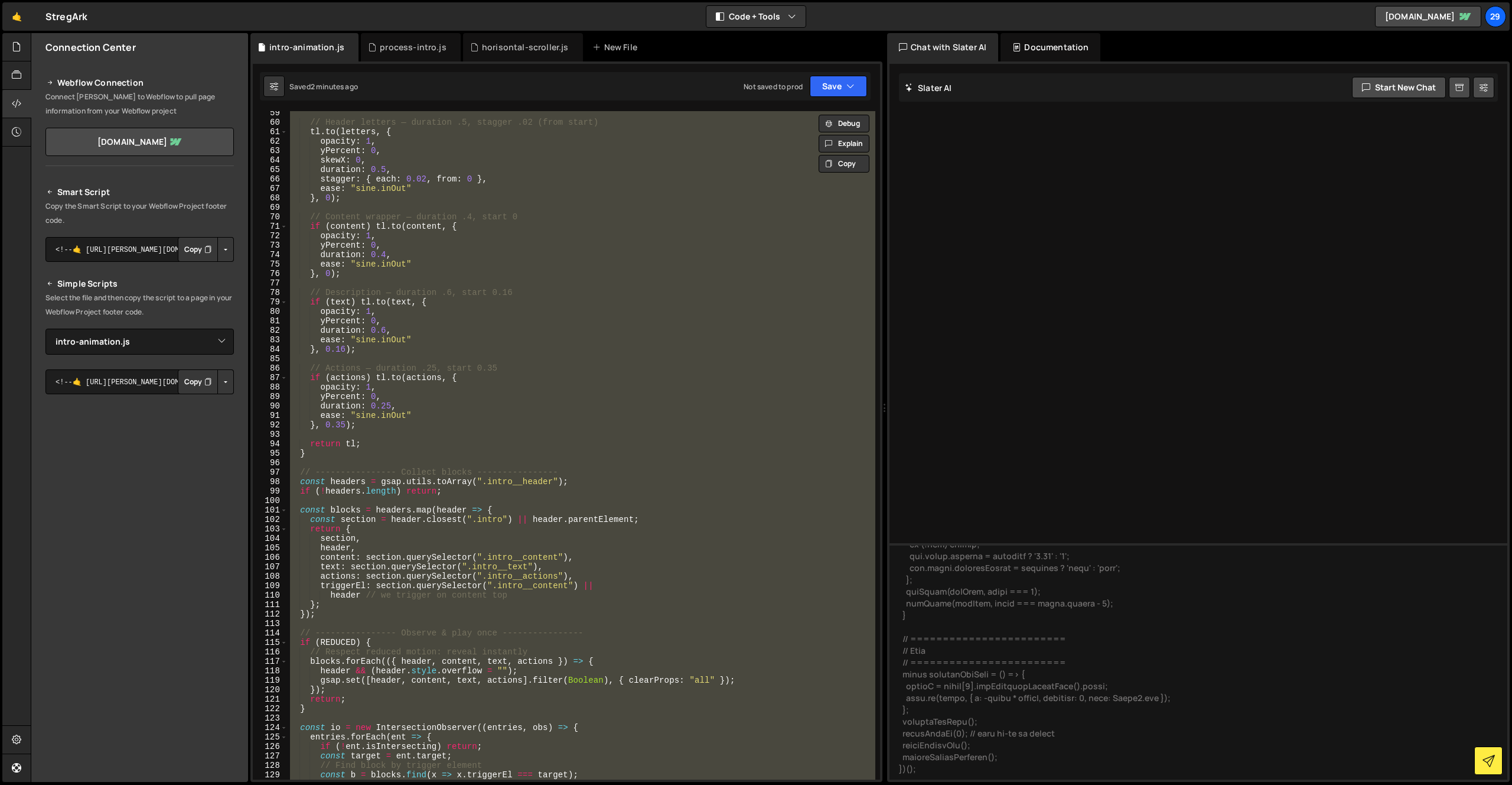
paste textarea
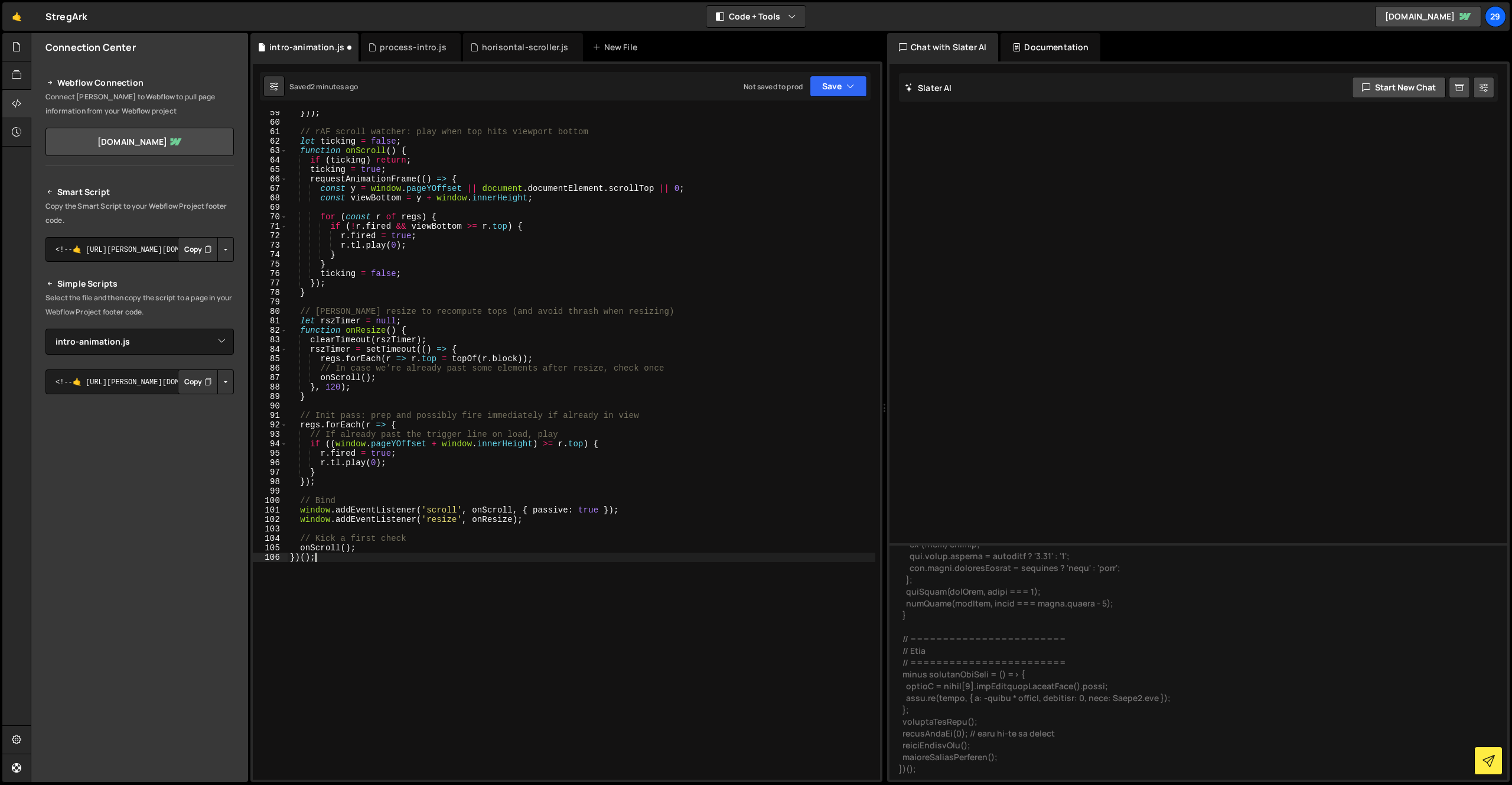
type textarea "})();"
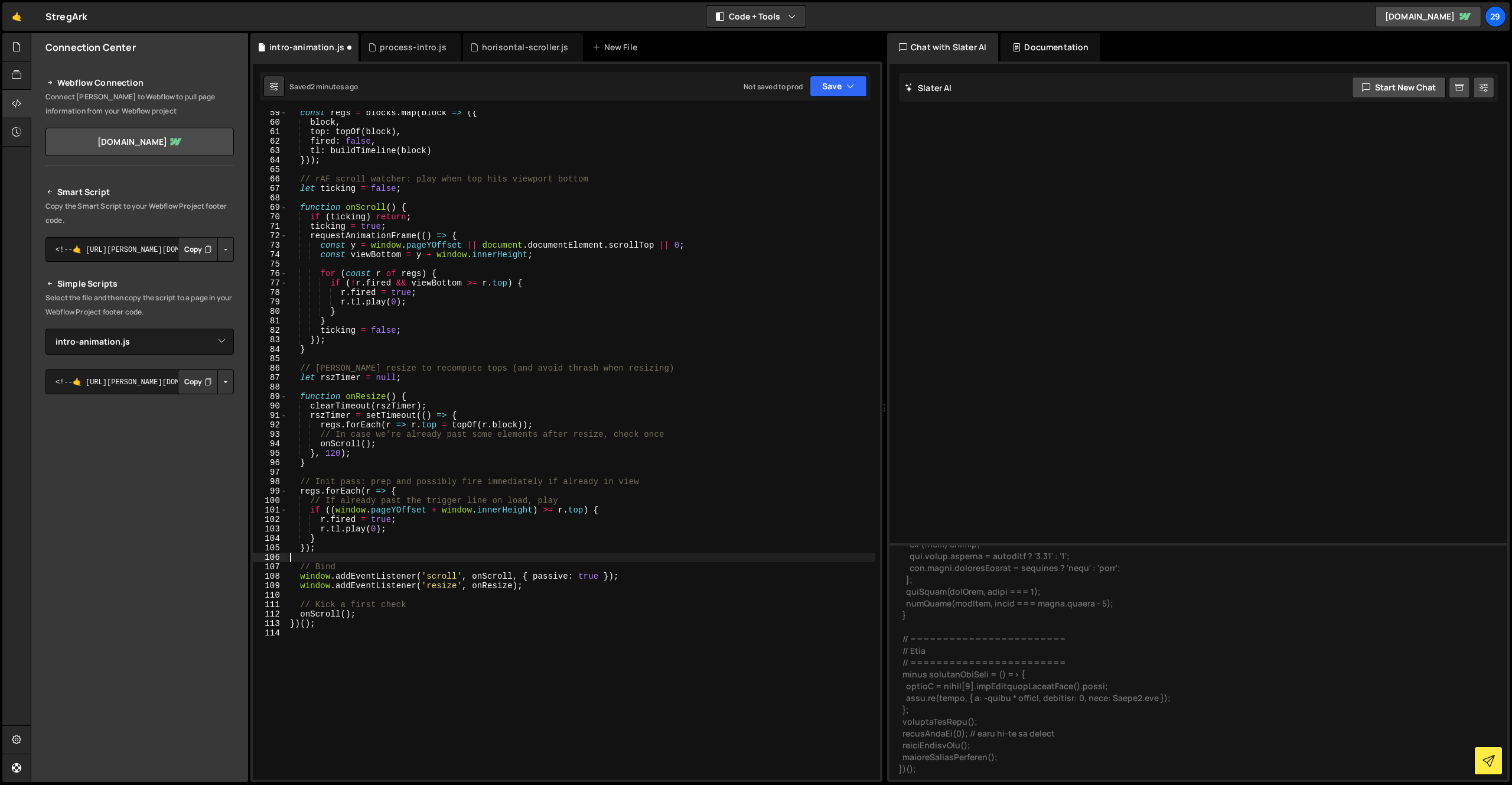
scroll to position [0, 0]
click at [650, 380] on div "const regs = blocks . map ( block => ({ block , top : topOf ( block ) , fired :…" at bounding box center [582, 452] width 588 height 687
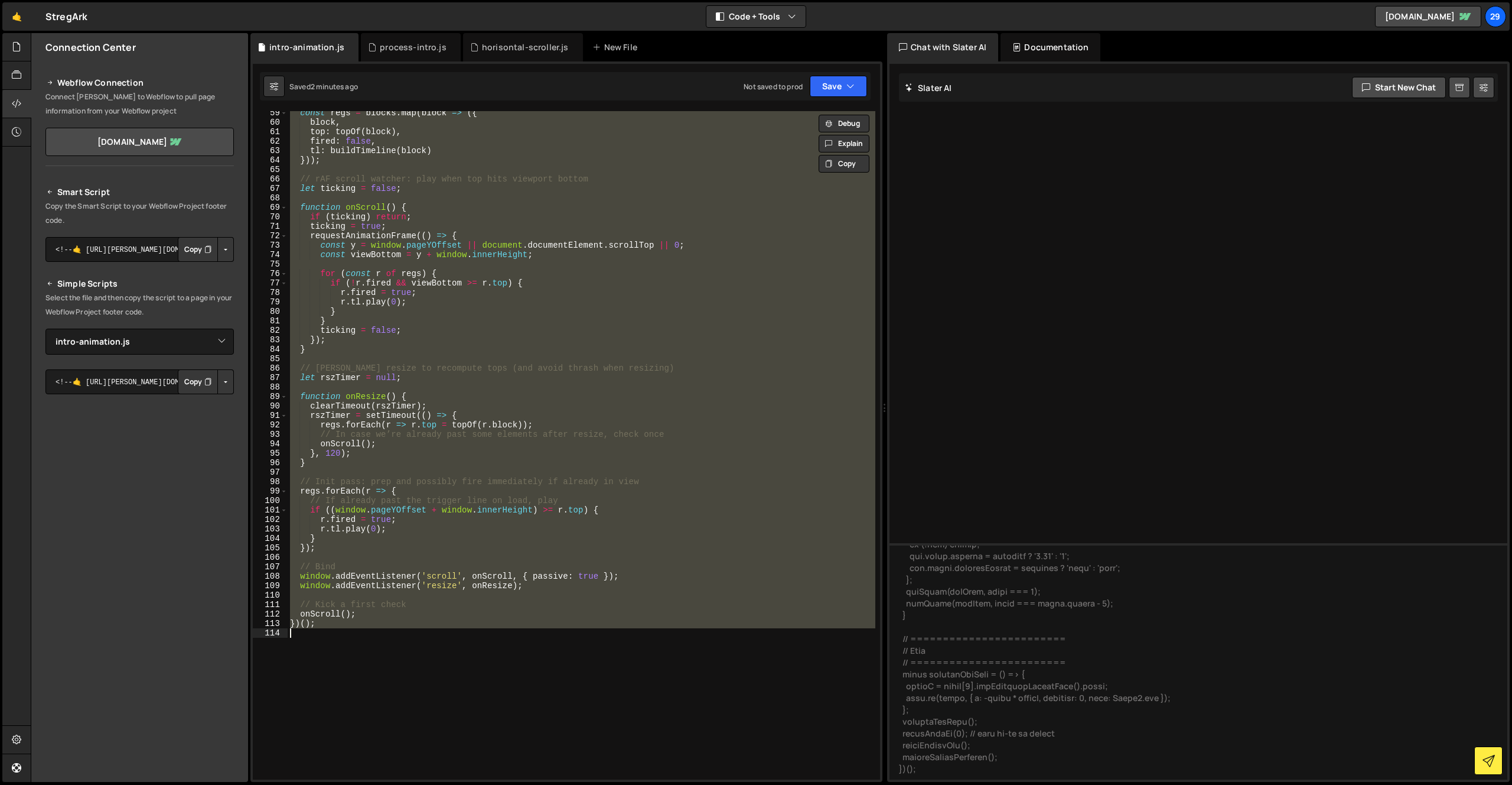
paste textarea
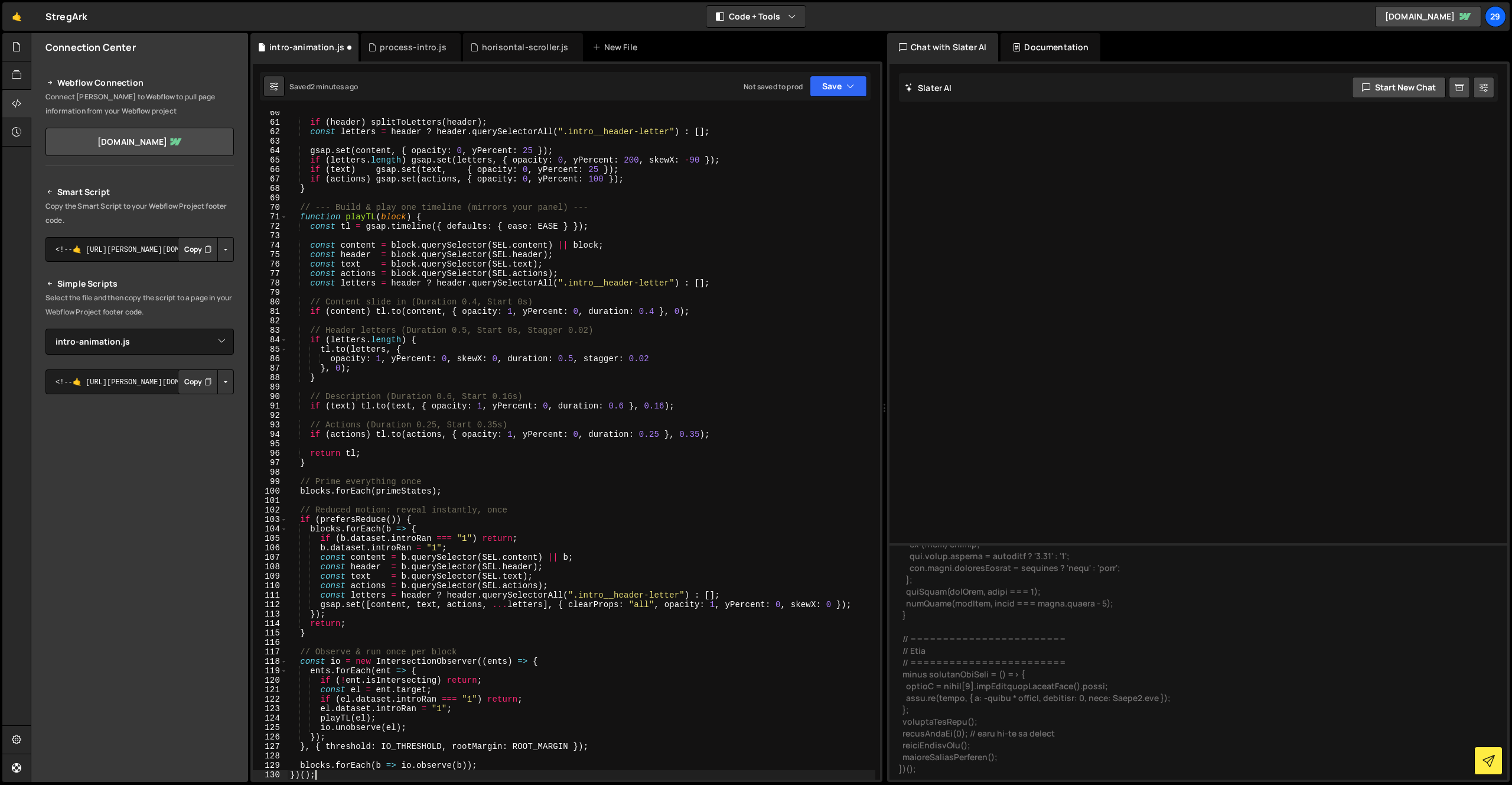
scroll to position [561, 0]
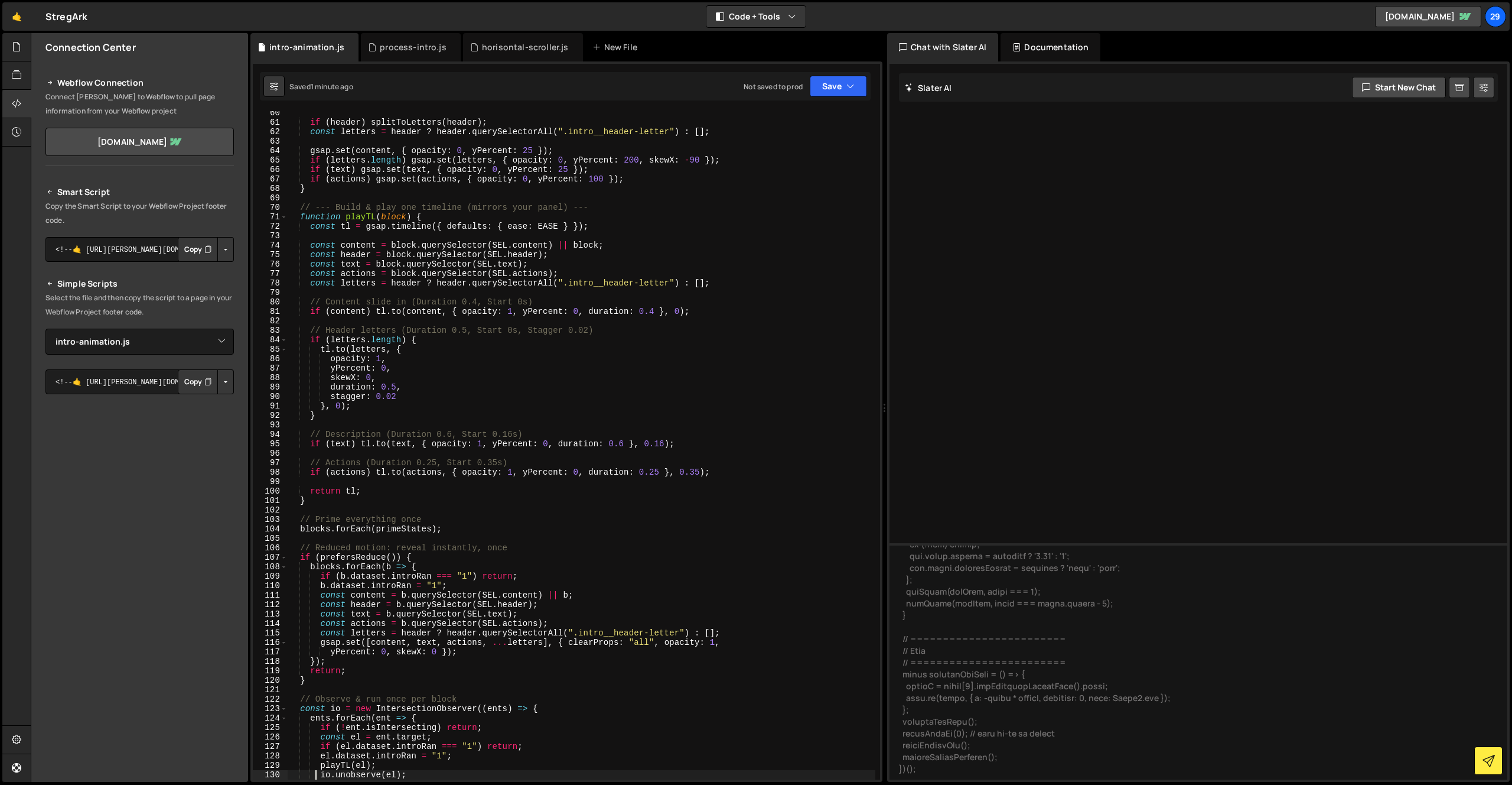
click at [631, 409] on div "if ( header ) splitToLetters ( header ) ; const letters = header ? header . que…" at bounding box center [582, 452] width 588 height 687
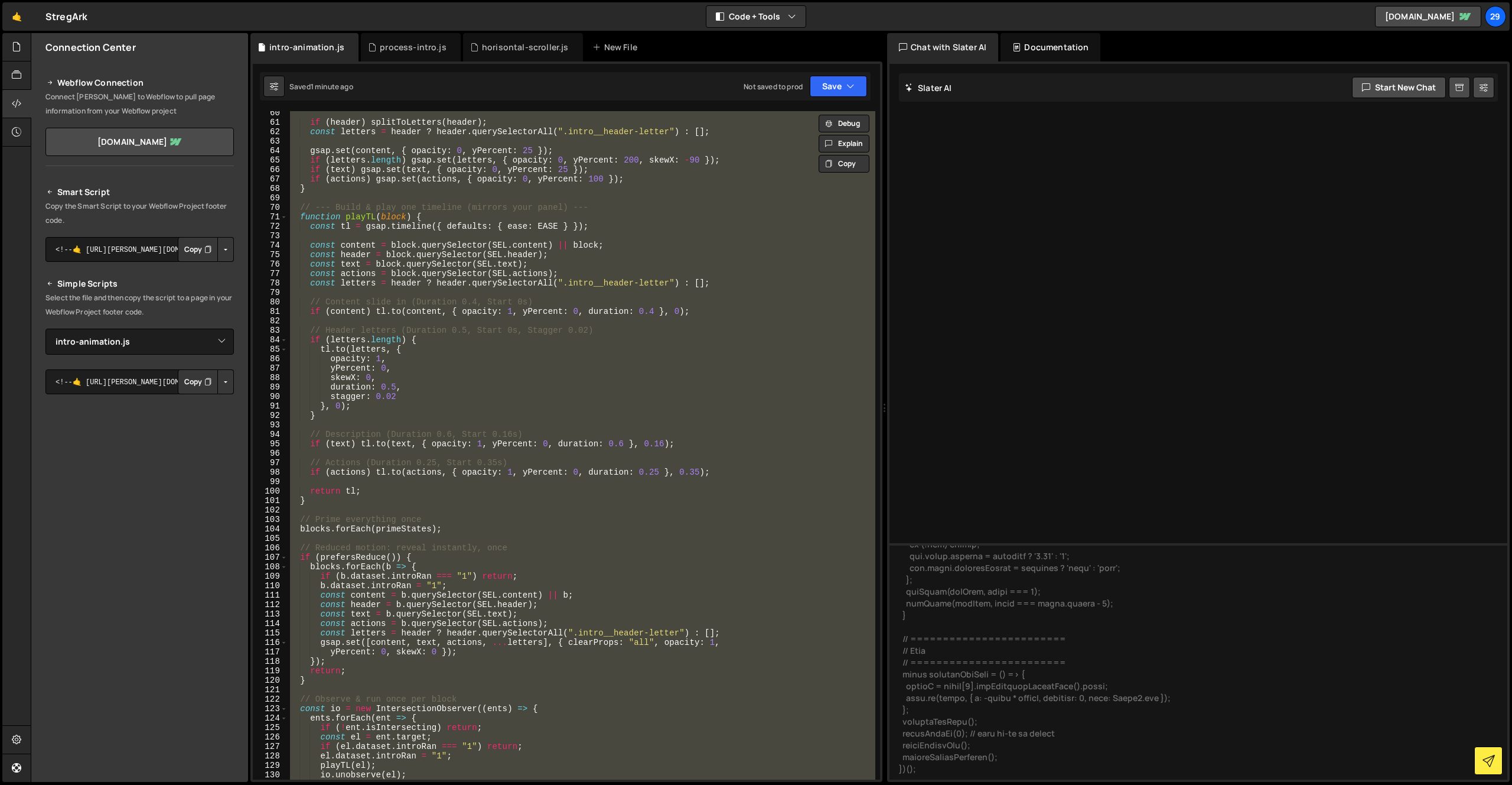
paste textarea
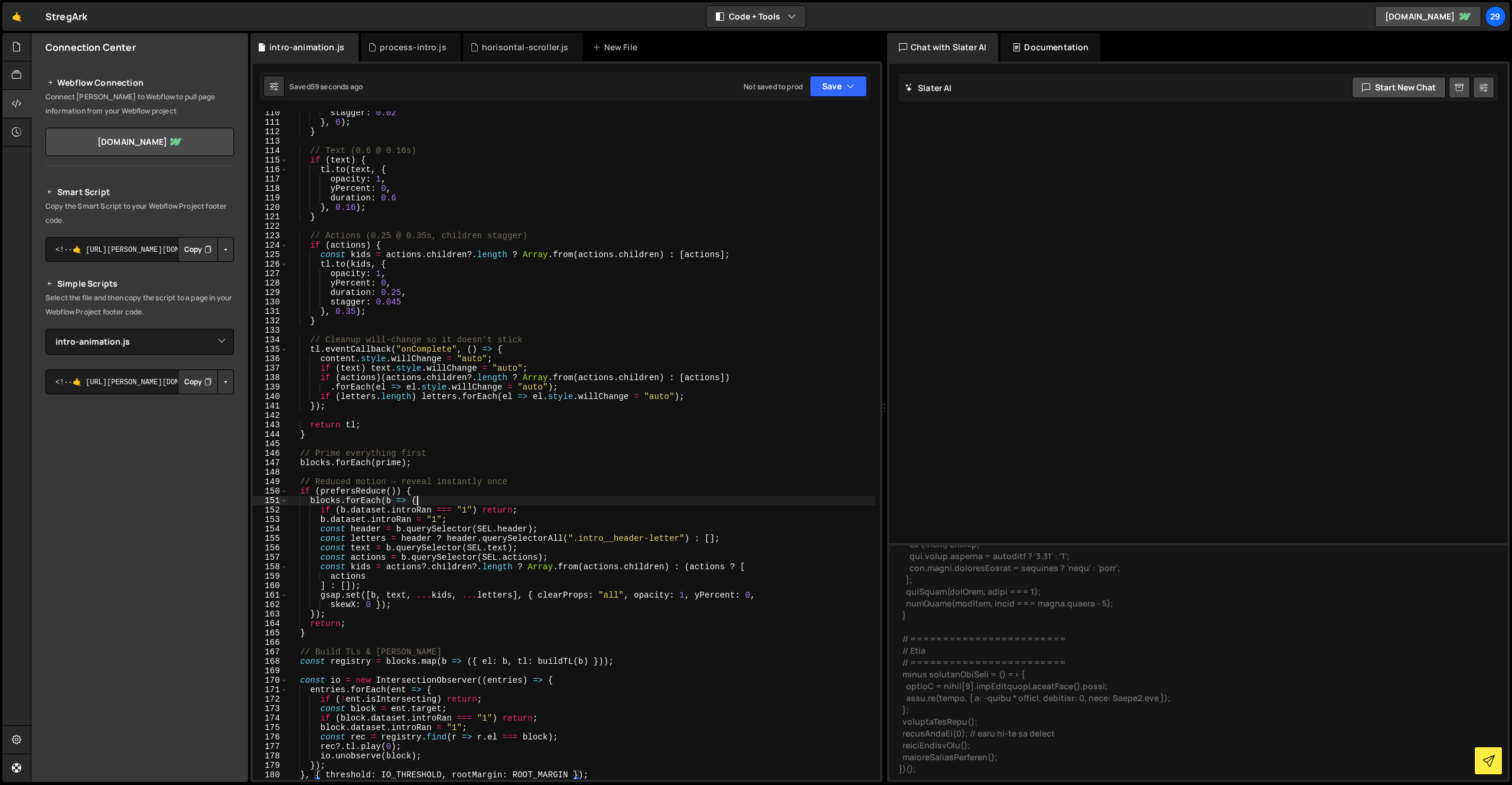
click at [455, 502] on div "stagger : 0.02 } , 0 ) ; } // Text (0.6 @ 0.16s) if ( text ) { tl . to ( text ,…" at bounding box center [582, 452] width 588 height 687
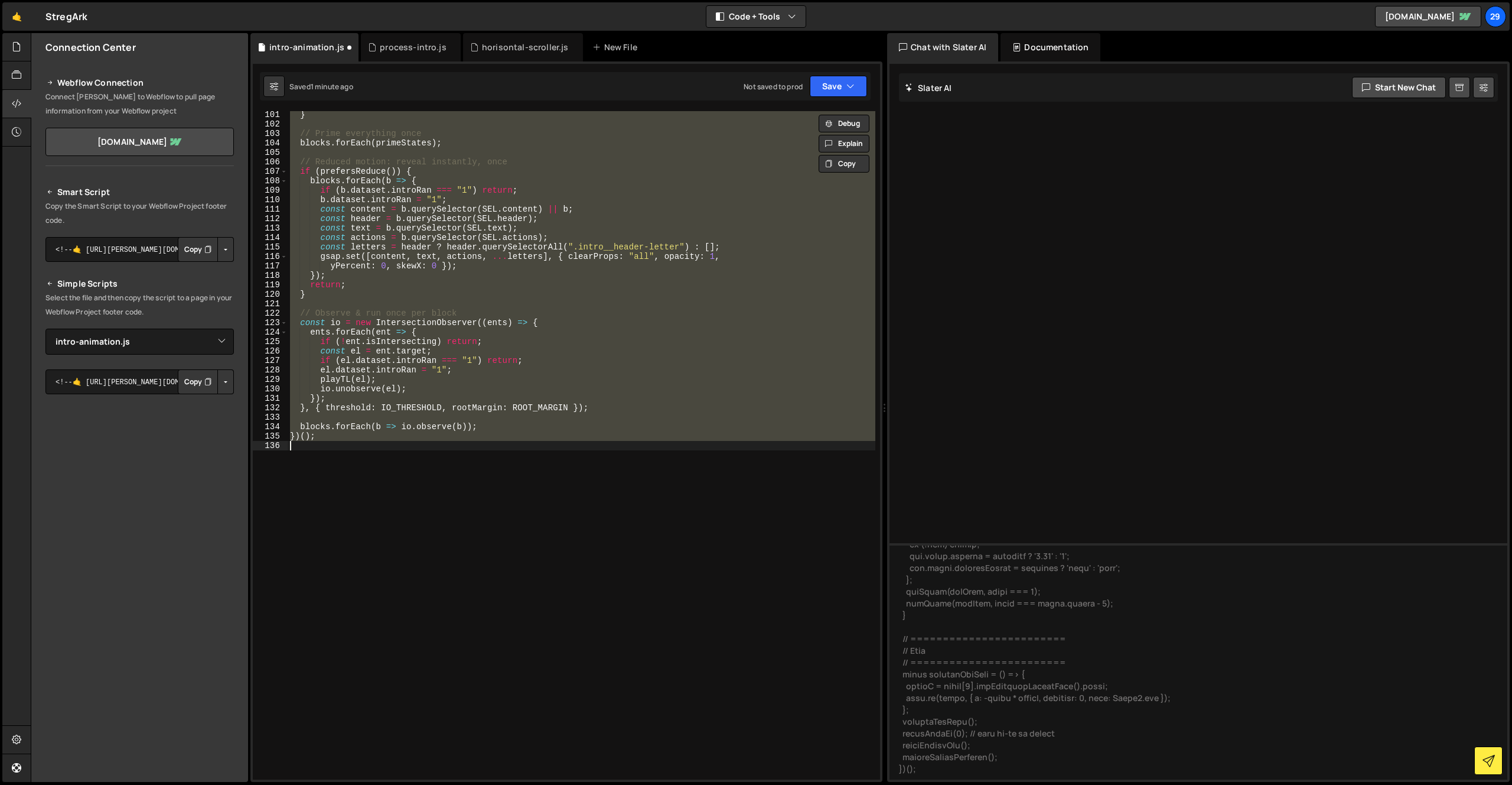
scroll to position [947, 0]
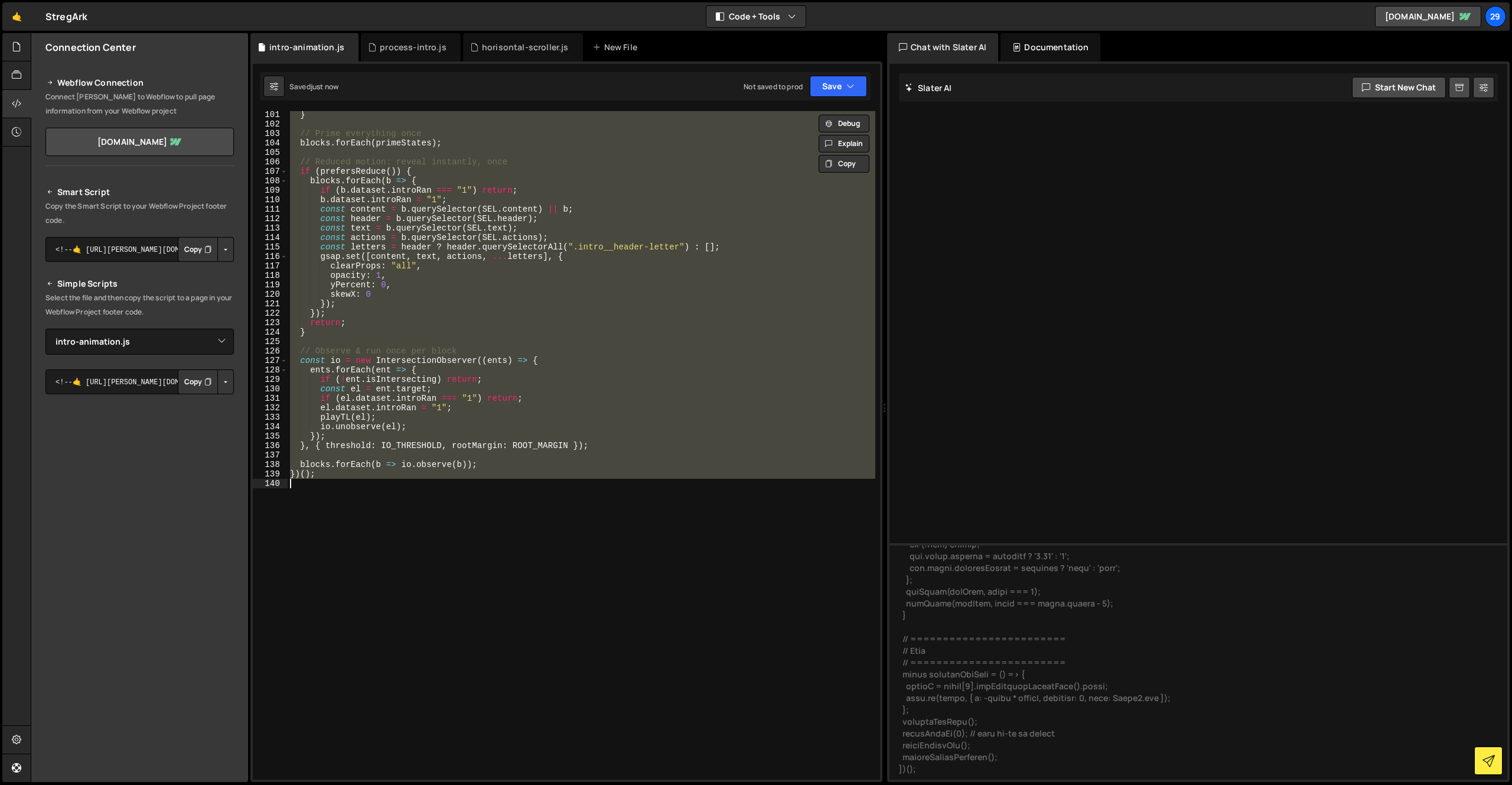
paste textarea
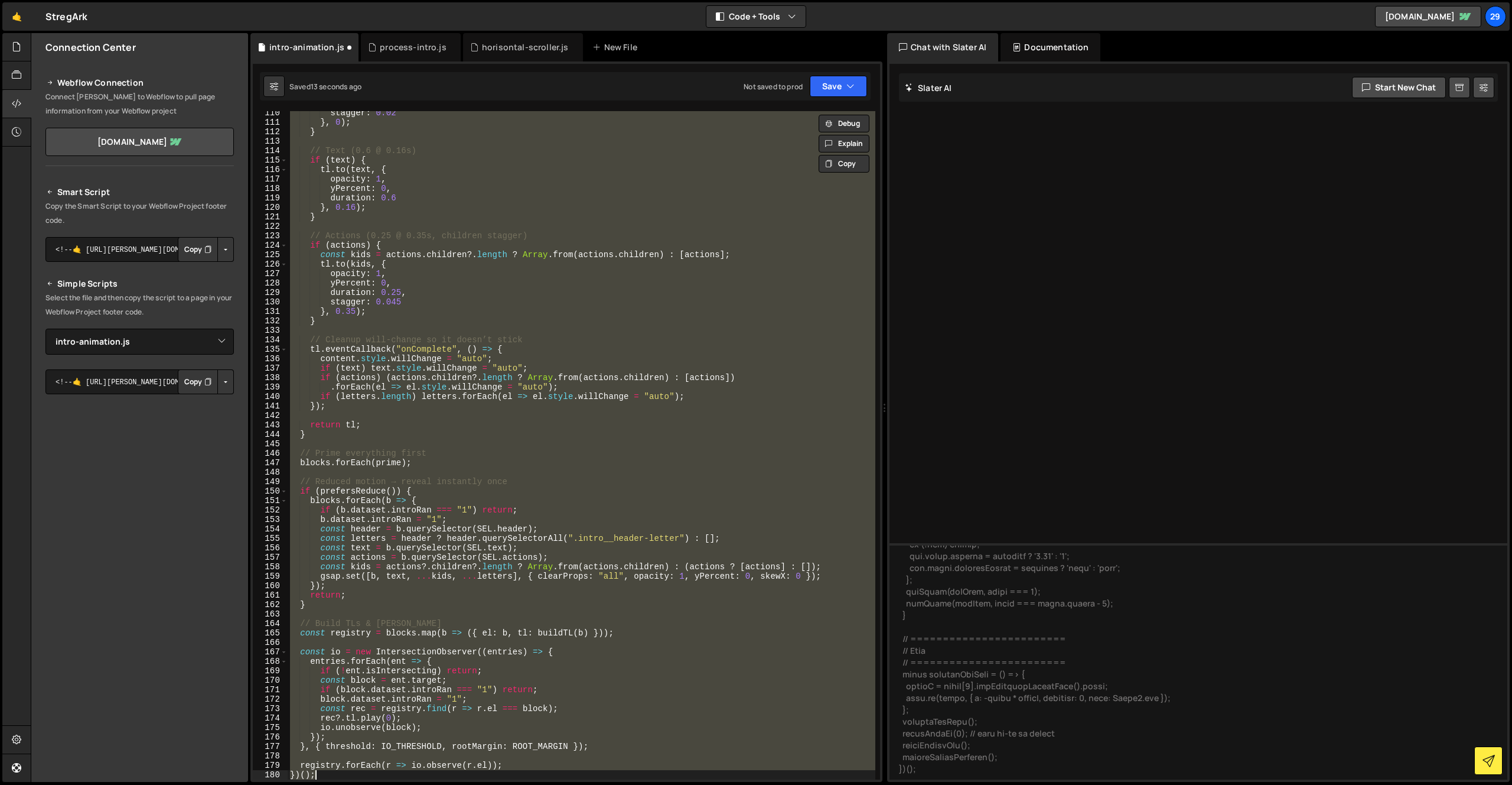
type textarea "})();"
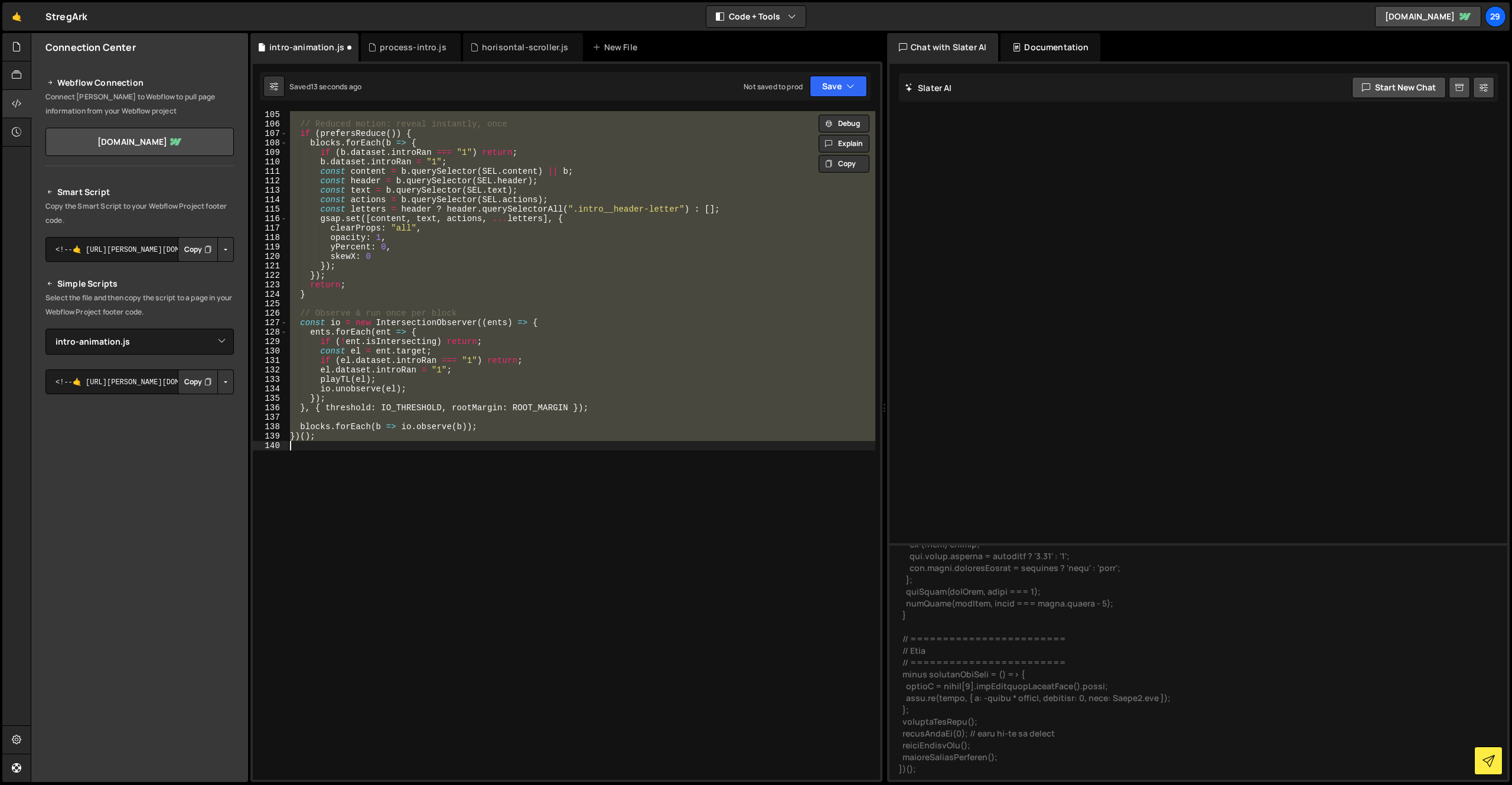
scroll to position [986, 0]
paste textarea
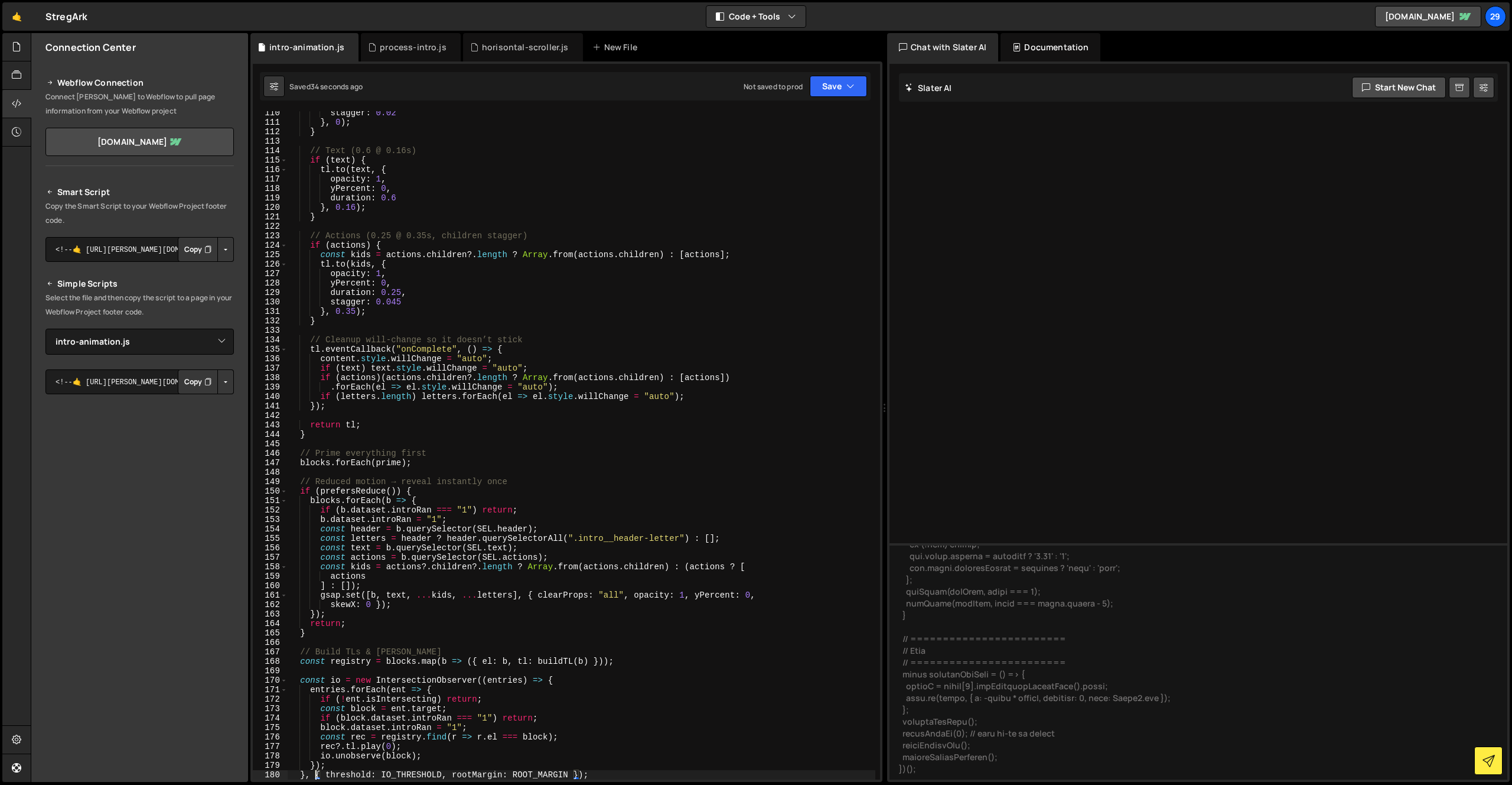
click at [503, 388] on div "stagger : 0.02 } , 0 ) ; } // Text (0.6 @ 0.16s) if ( text ) { tl . to ( text ,…" at bounding box center [582, 452] width 588 height 687
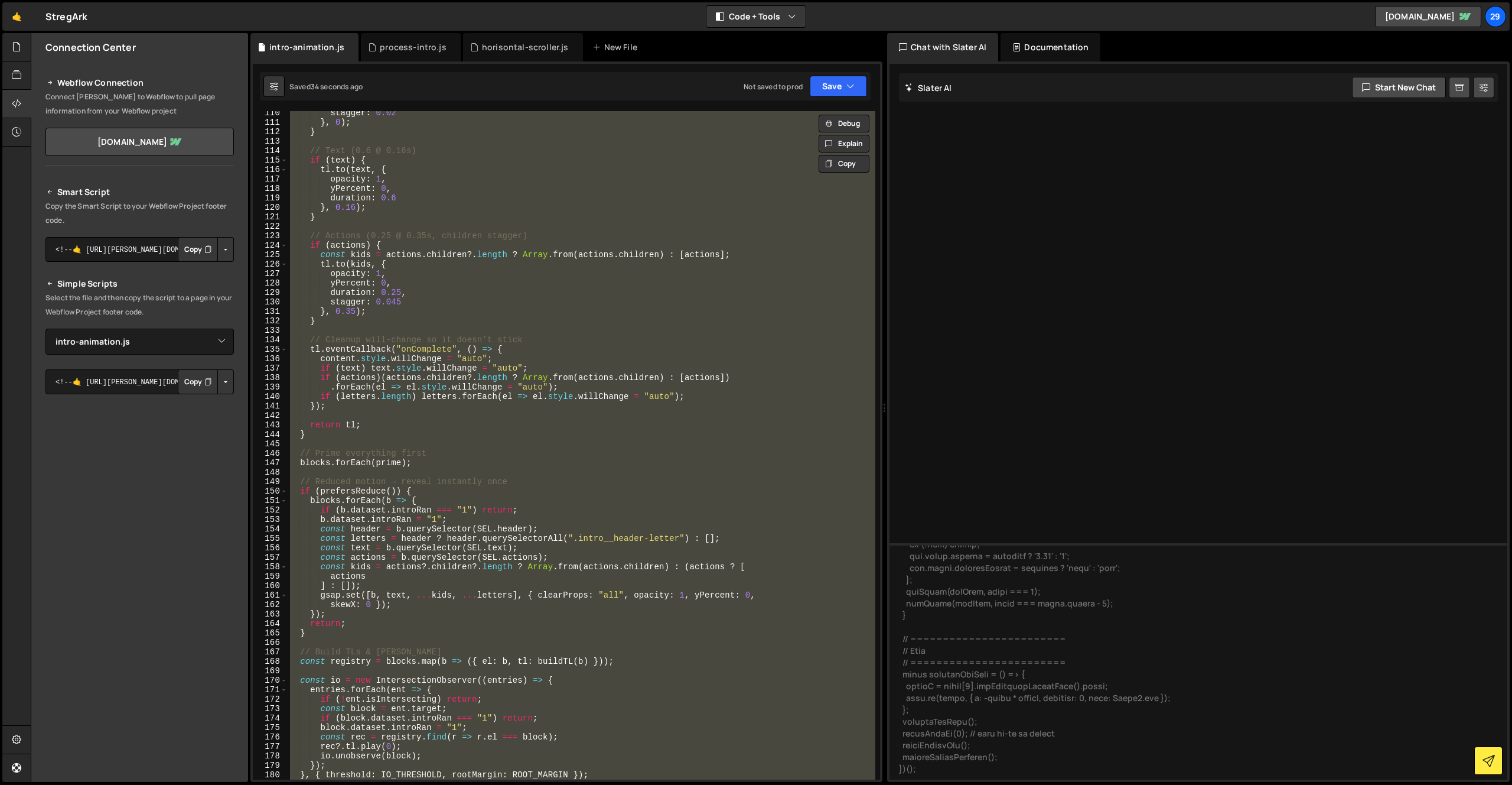
paste textarea
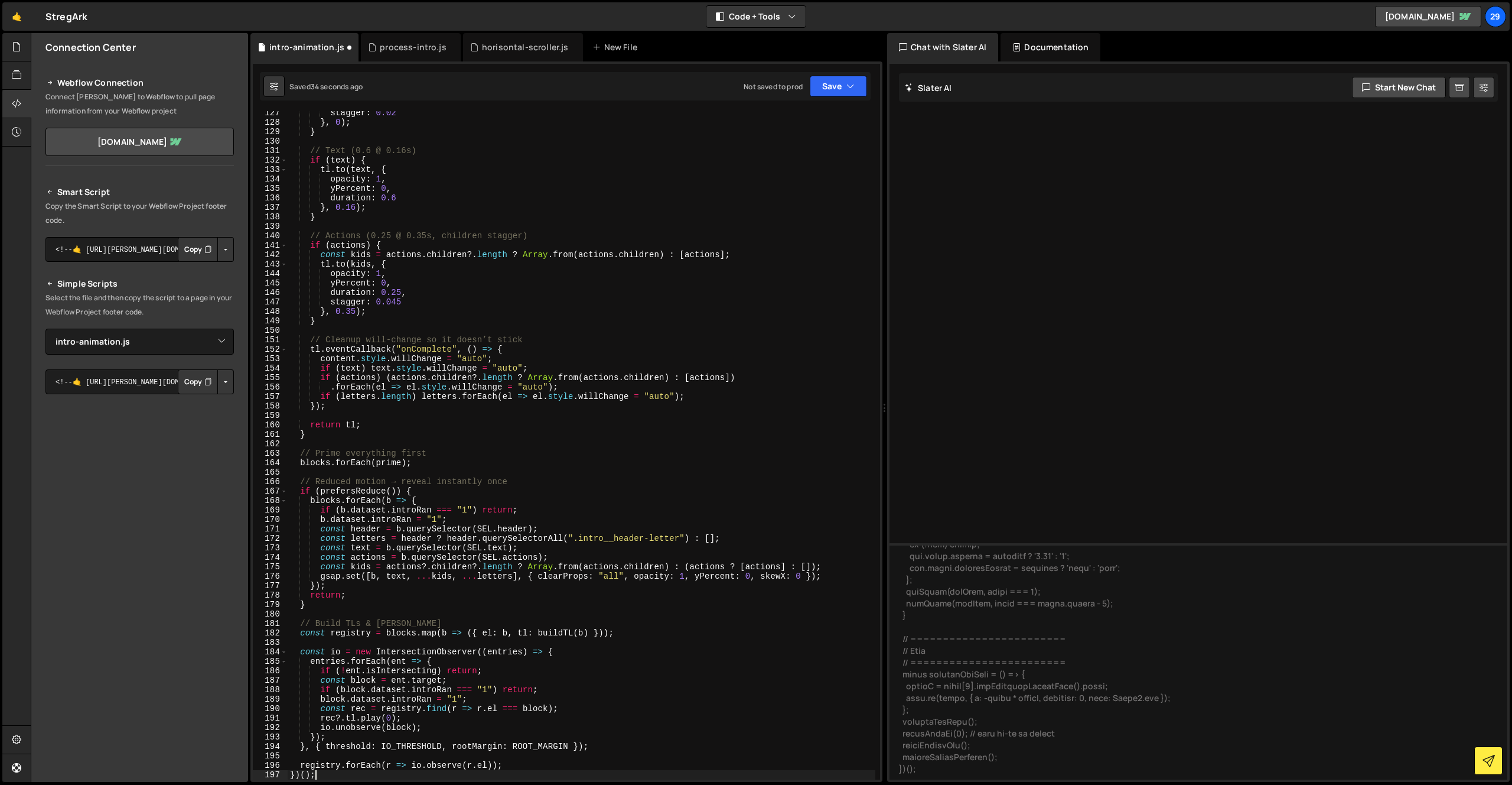
scroll to position [1194, 0]
type textarea "}, { threshold: IO_THRESHOLD, rootMargin: ROOT_MARGIN });"
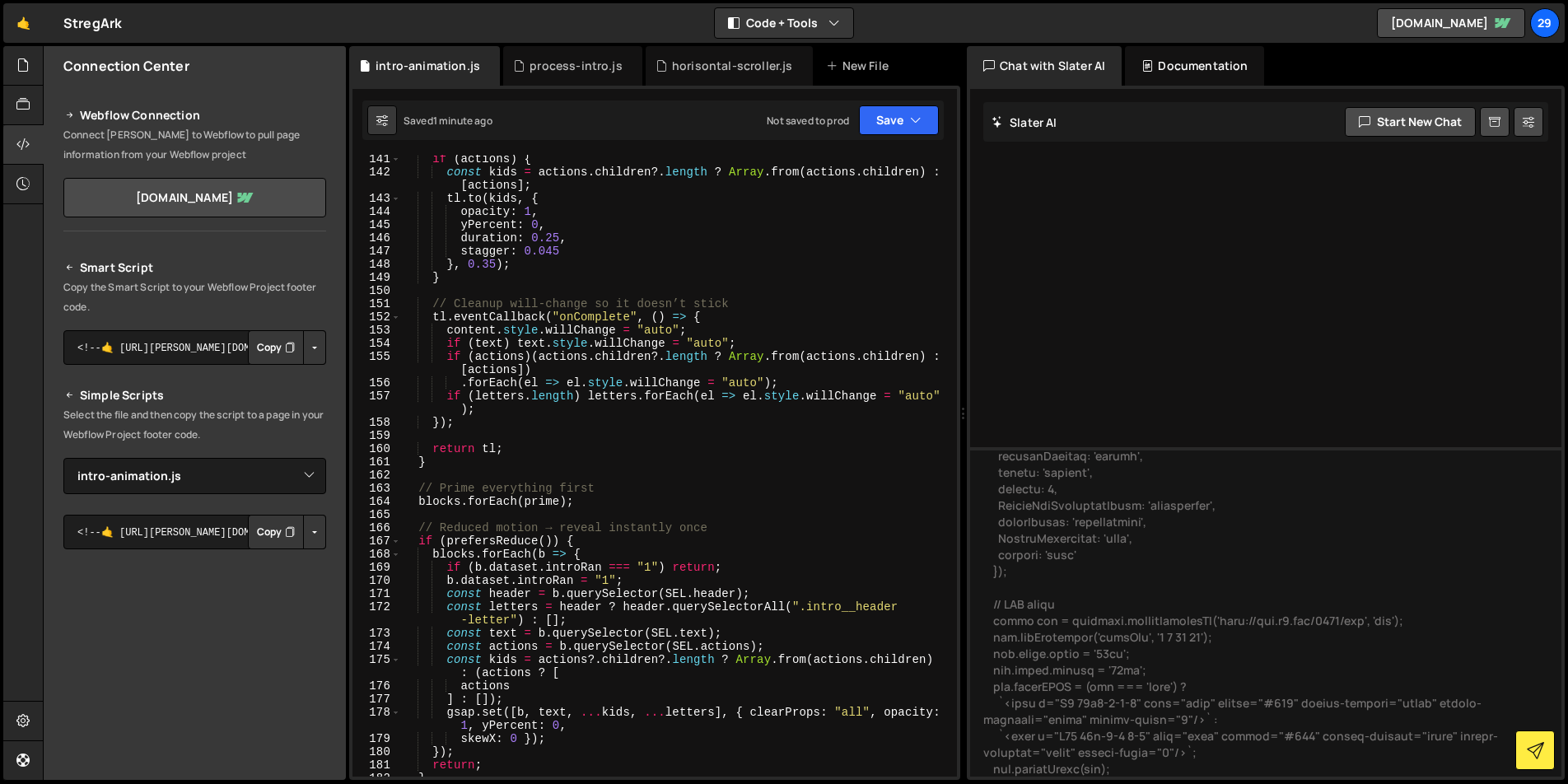
scroll to position [6808, 0]
